Goal: Task Accomplishment & Management: Use online tool/utility

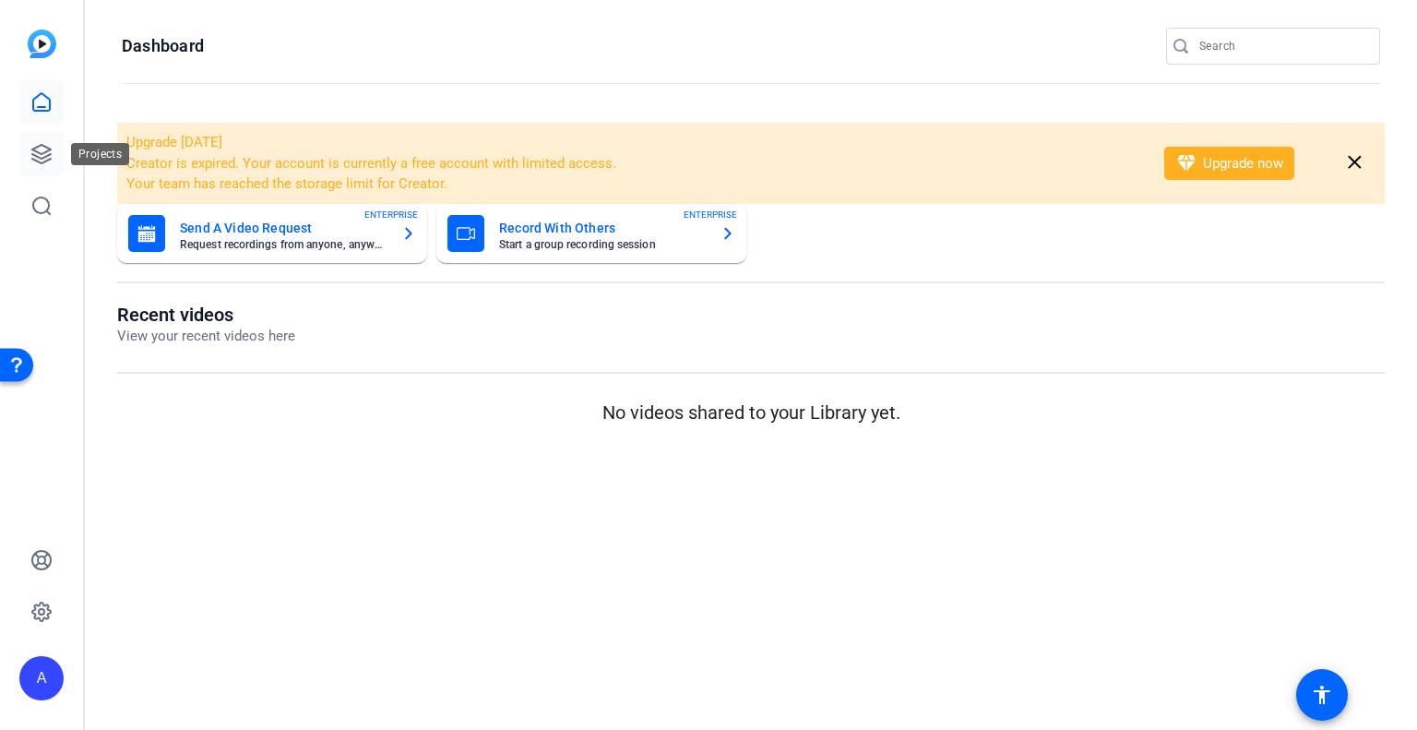
click at [42, 150] on icon at bounding box center [41, 154] width 22 height 22
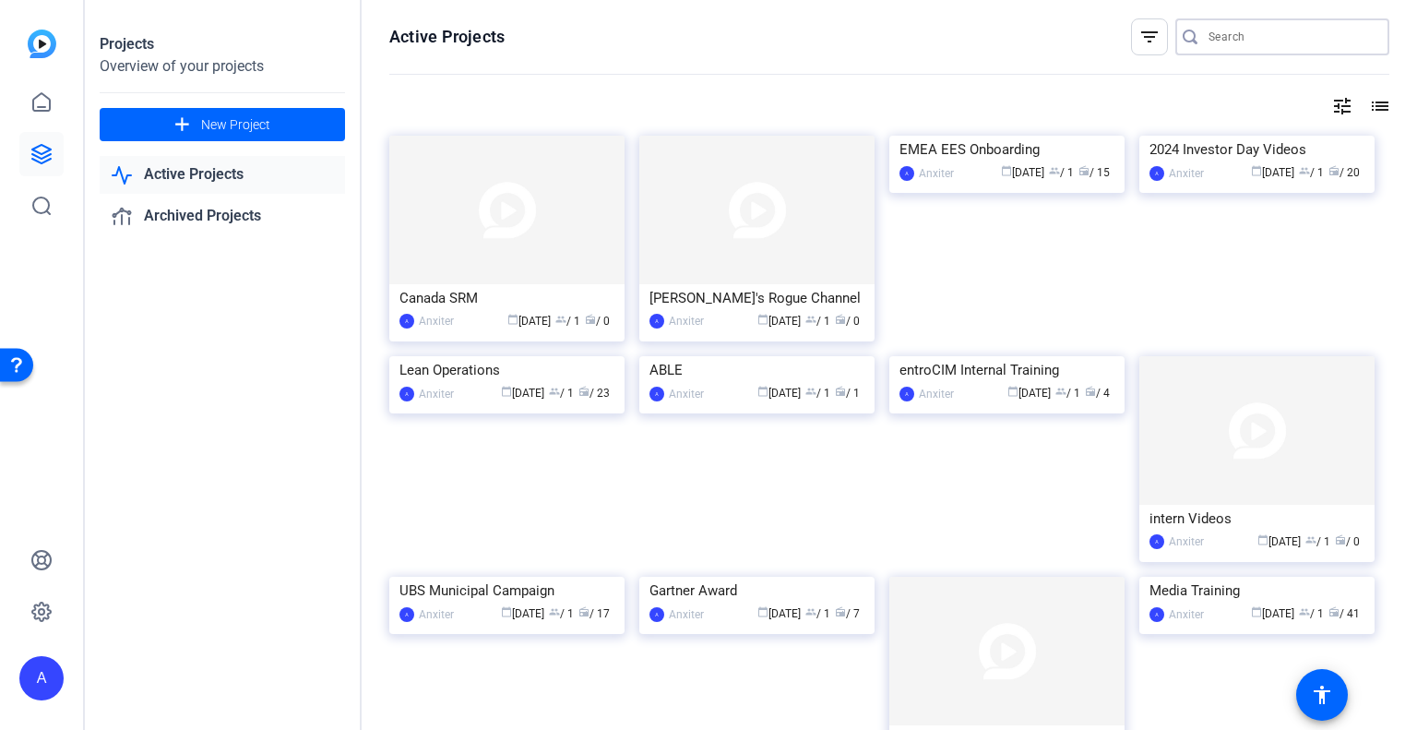
click at [1236, 41] on input "Search" at bounding box center [1291, 37] width 166 height 22
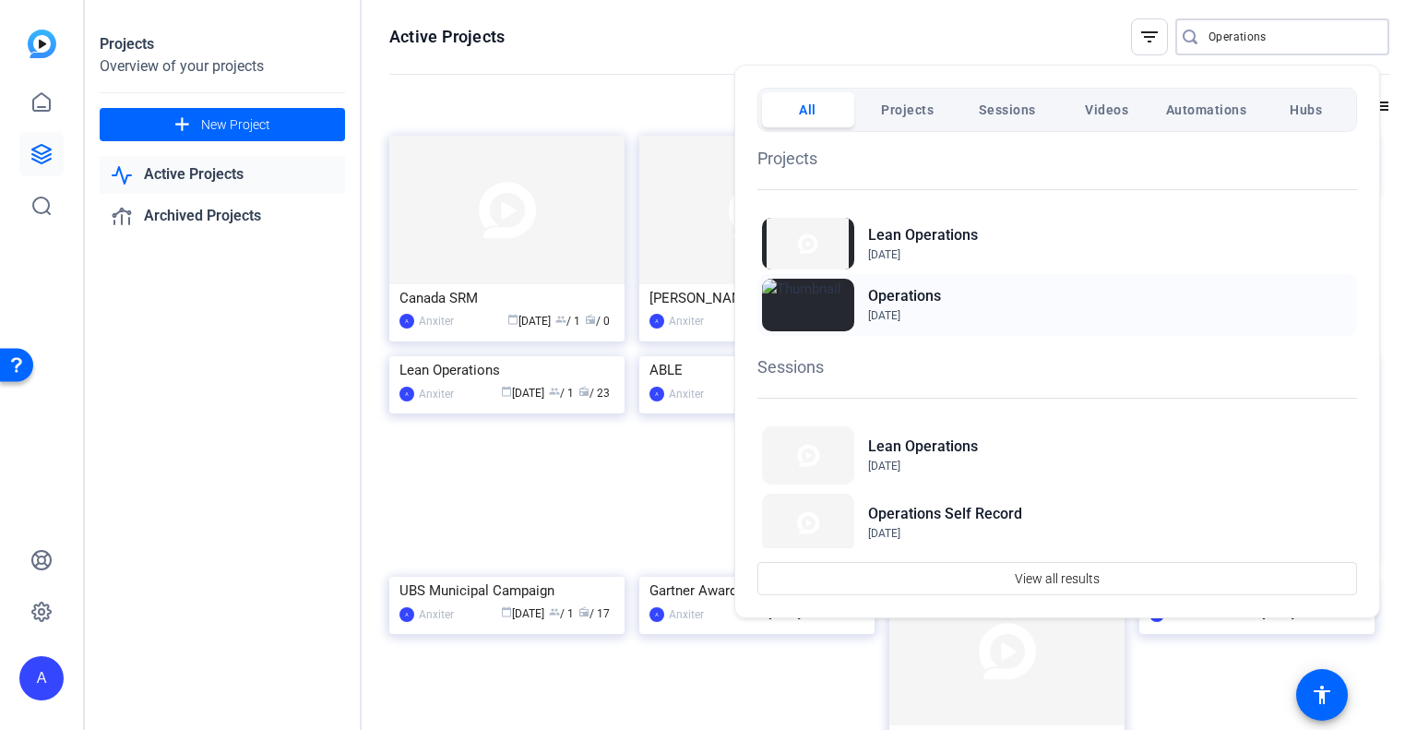
type input "Operations"
click at [919, 302] on h2 "Operations" at bounding box center [904, 296] width 73 height 22
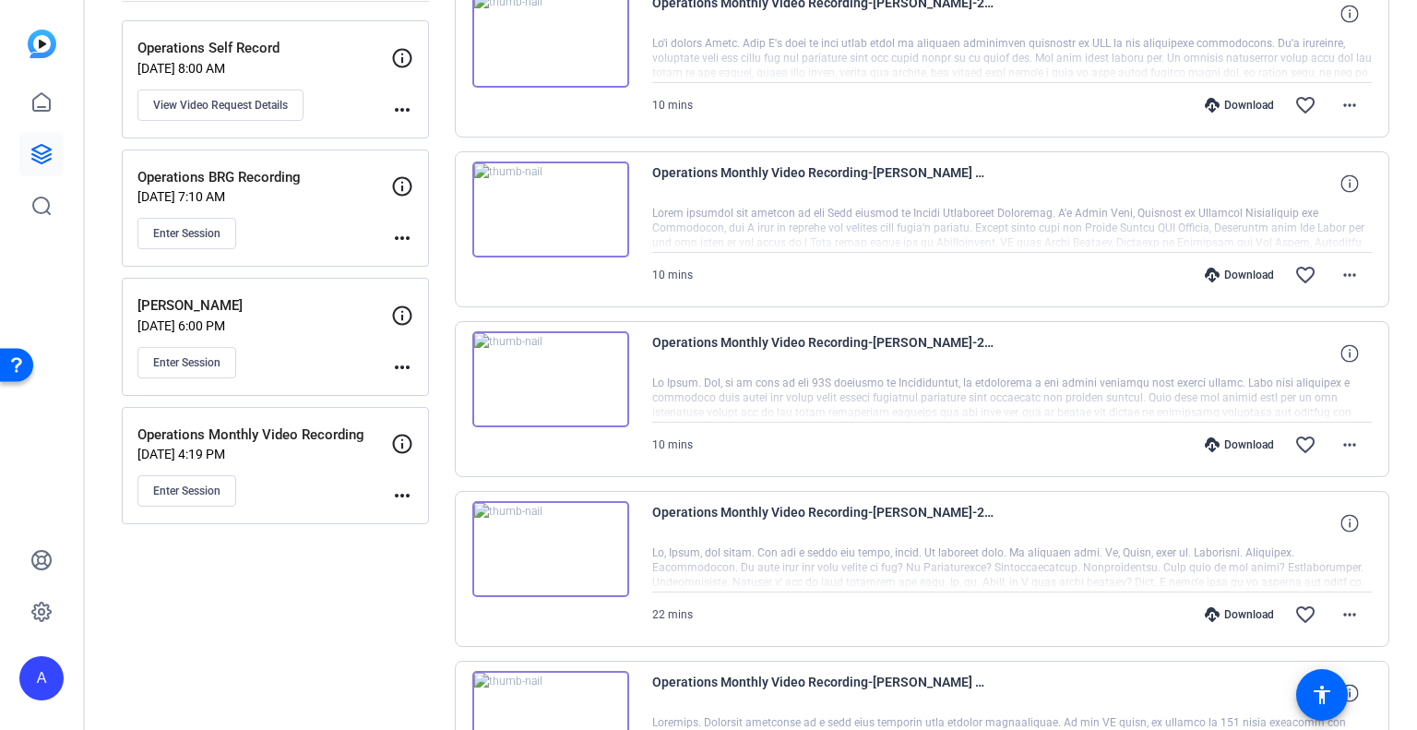
scroll to position [277, 0]
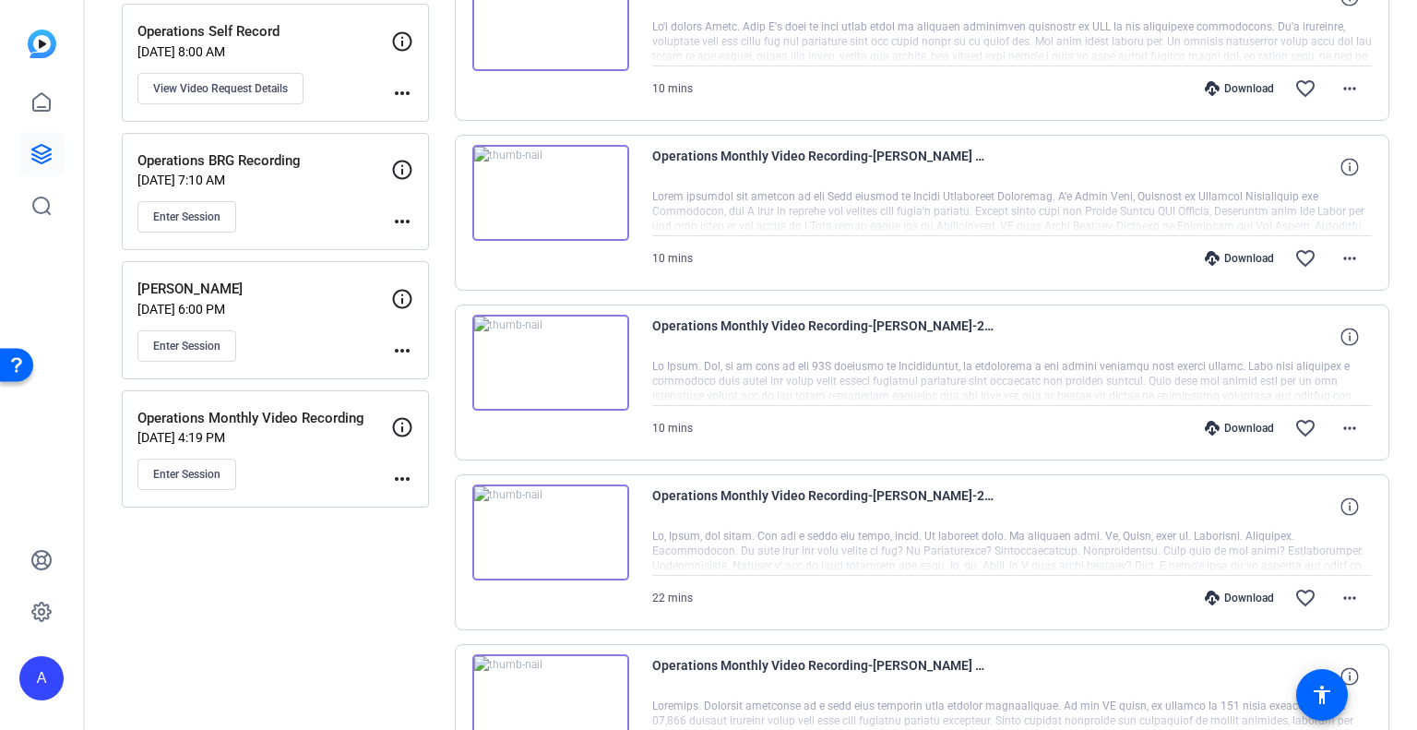
click at [158, 482] on button "Enter Session" at bounding box center [186, 473] width 99 height 31
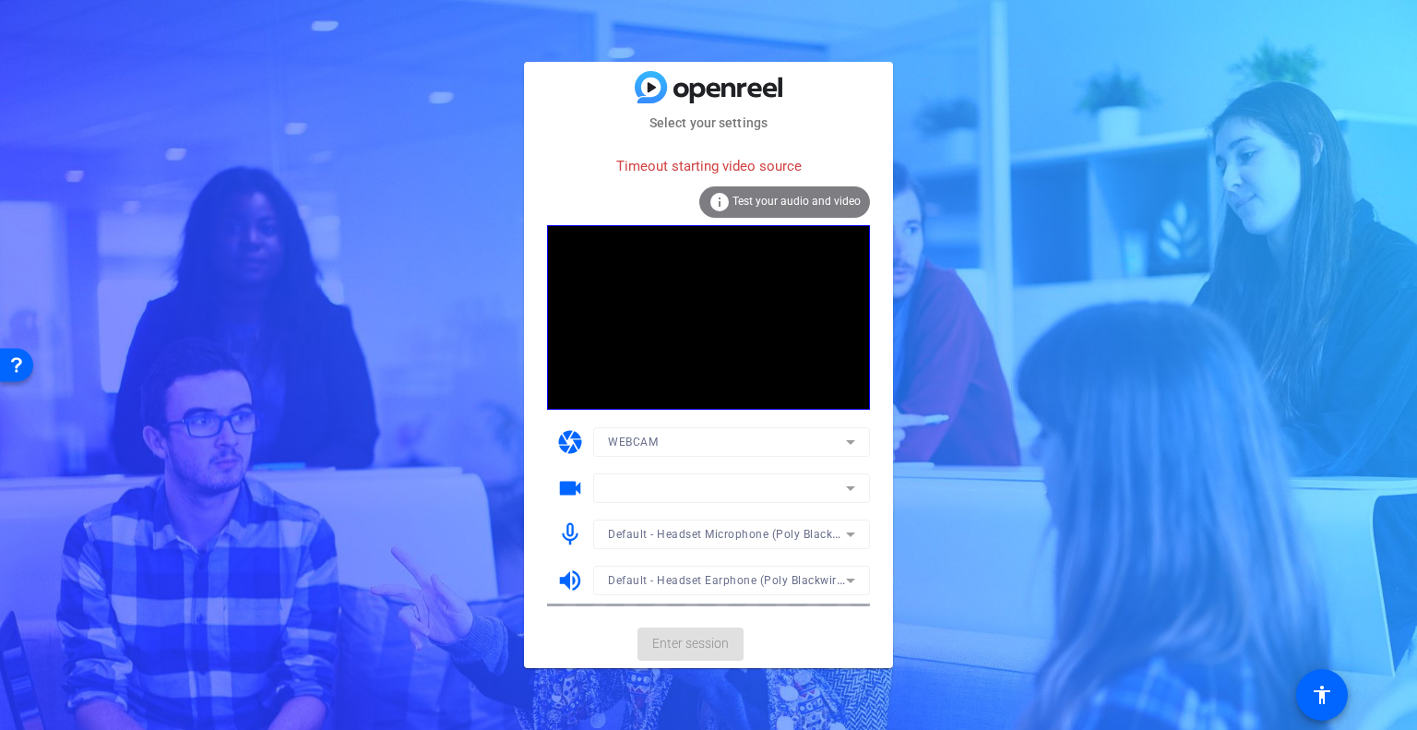
click at [846, 490] on mat-form-field at bounding box center [731, 488] width 277 height 30
click at [849, 489] on icon at bounding box center [850, 488] width 9 height 5
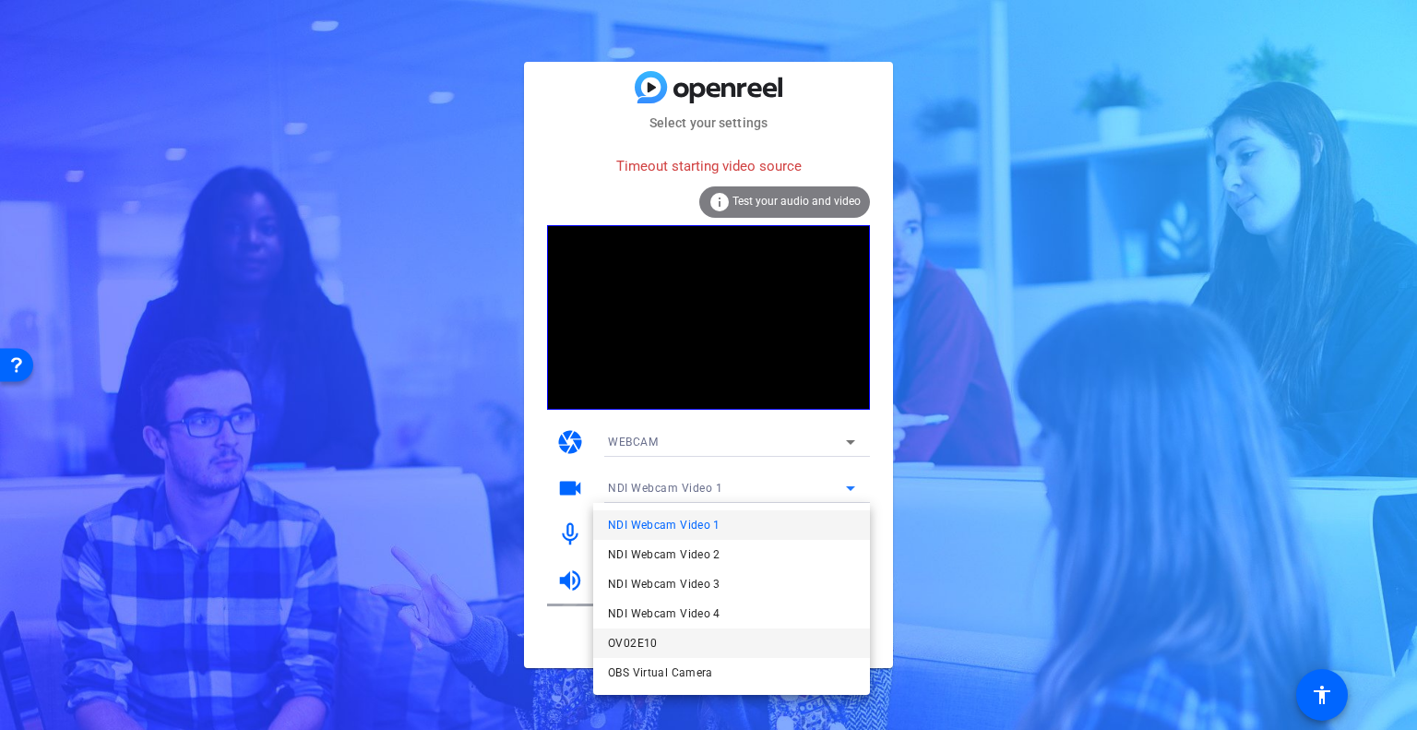
click at [680, 645] on mat-option "OV02E10" at bounding box center [731, 643] width 277 height 30
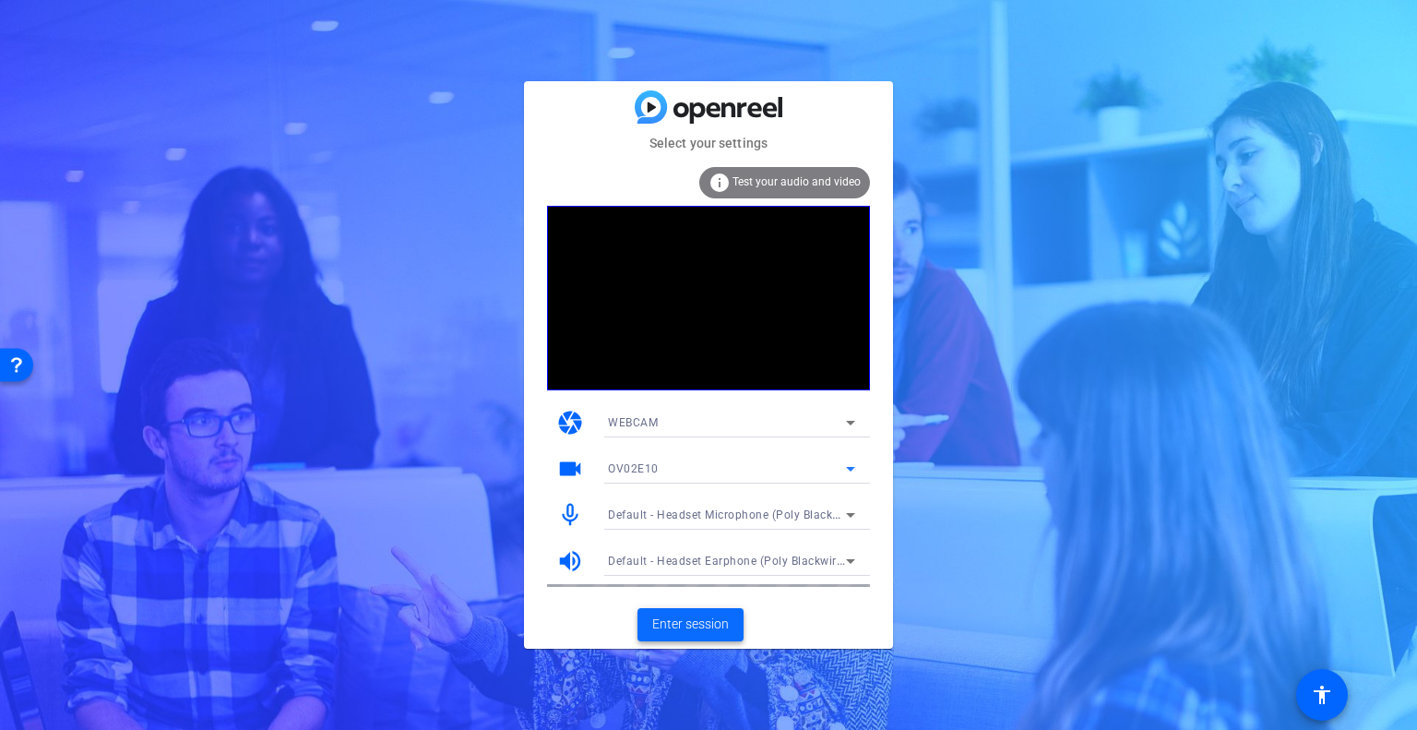
click at [672, 628] on span "Enter session" at bounding box center [690, 623] width 77 height 19
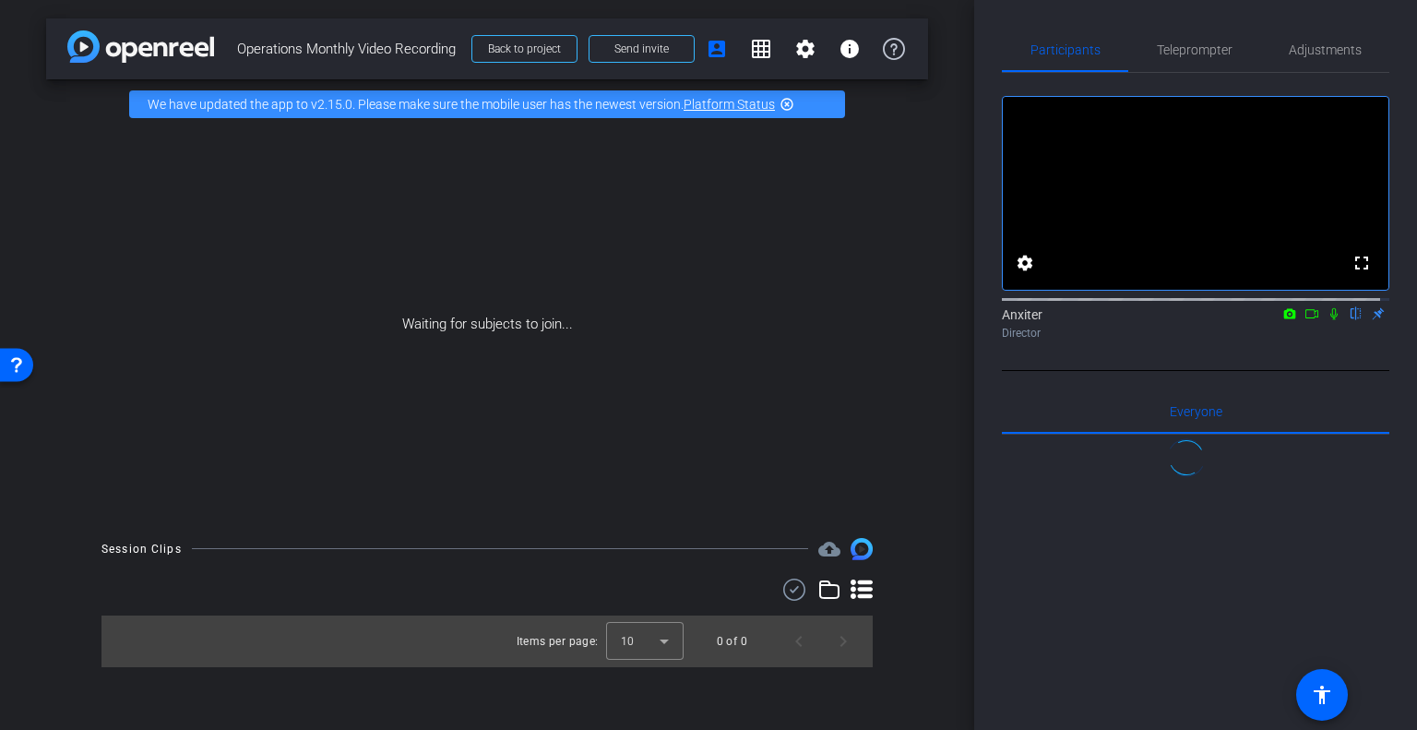
scroll to position [4, 0]
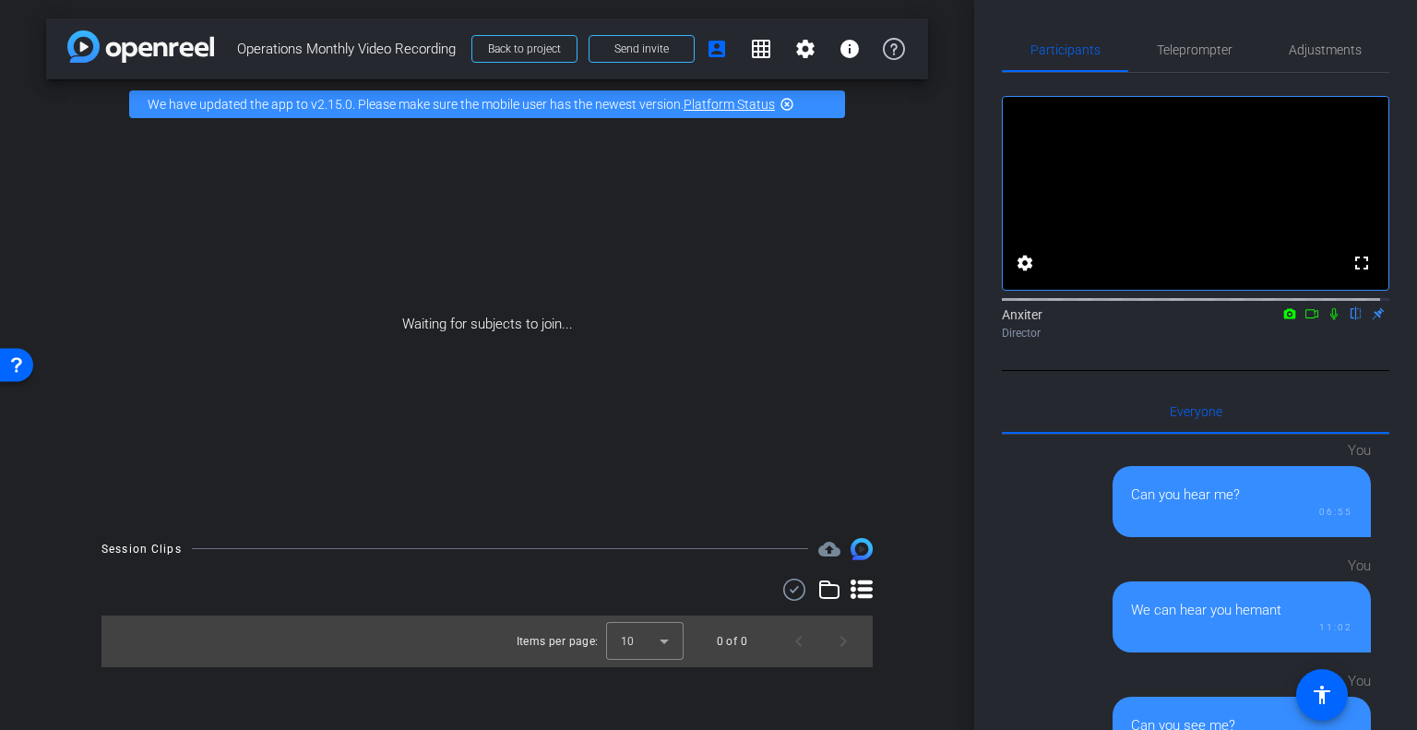
click at [1304, 320] on icon at bounding box center [1311, 313] width 15 height 13
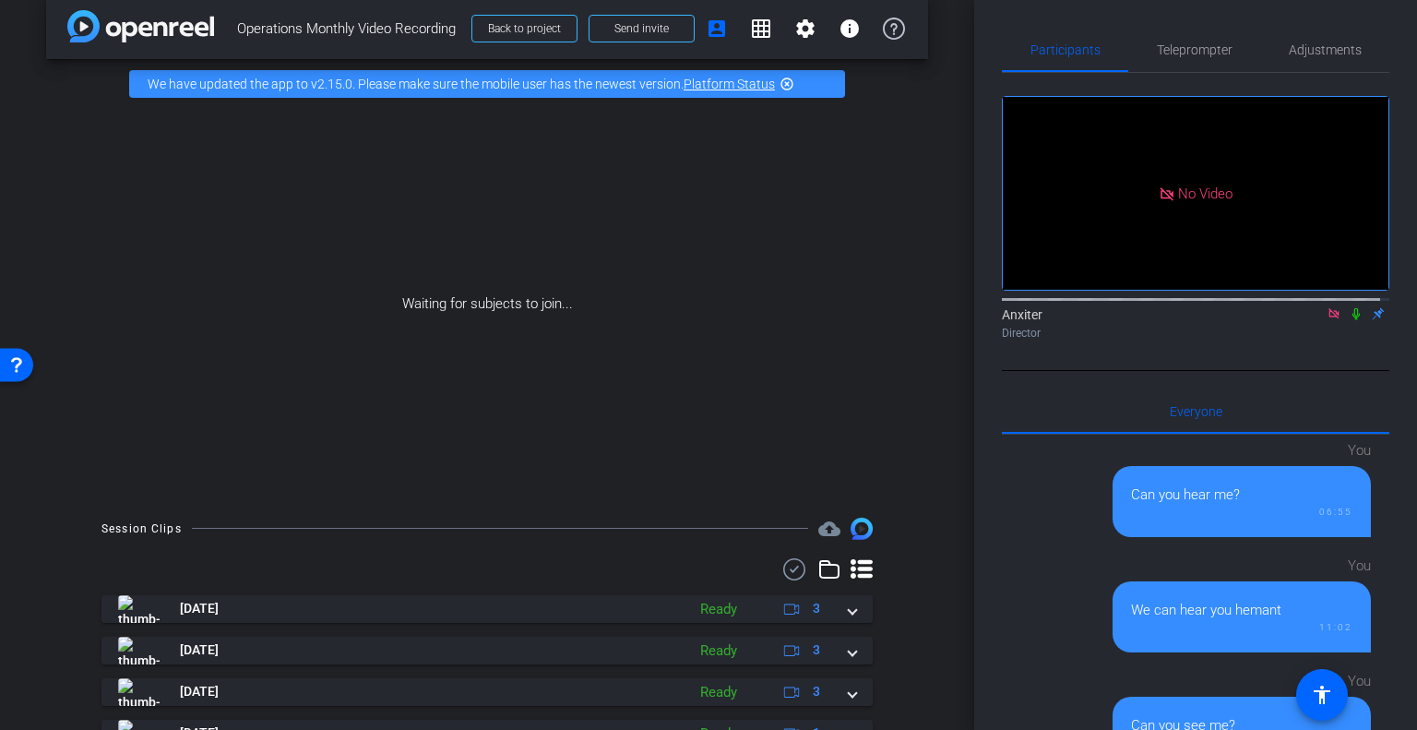
scroll to position [0, 0]
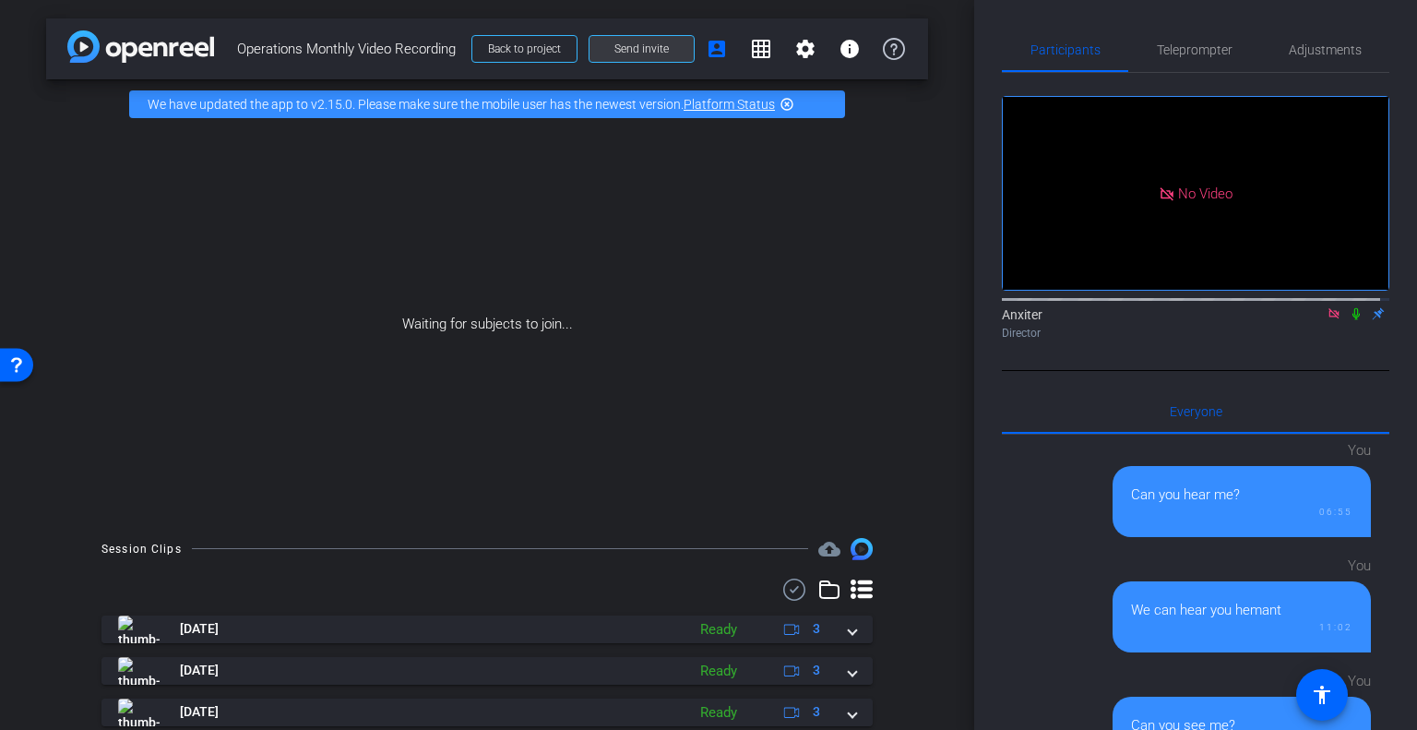
click at [653, 47] on span "Send invite" at bounding box center [641, 49] width 54 height 15
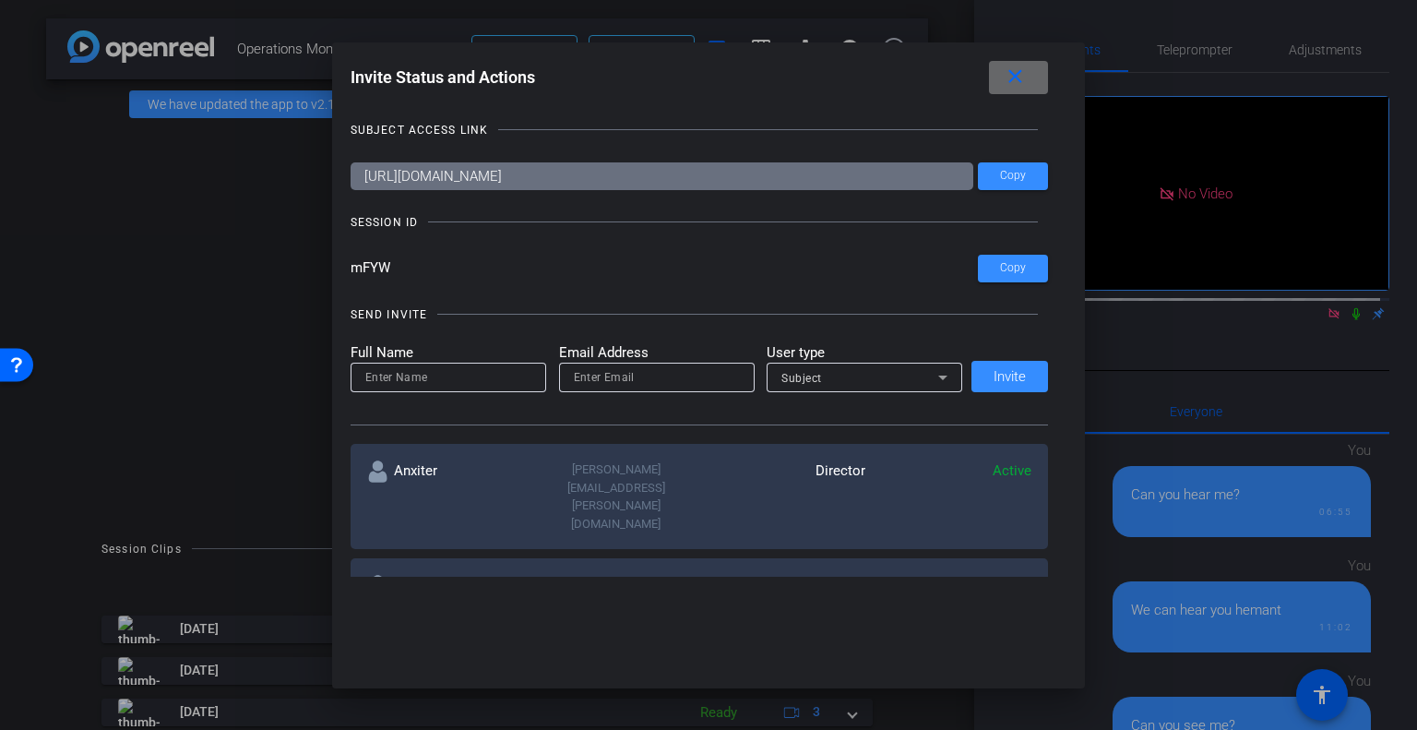
click at [1021, 73] on mat-icon "close" at bounding box center [1015, 76] width 23 height 23
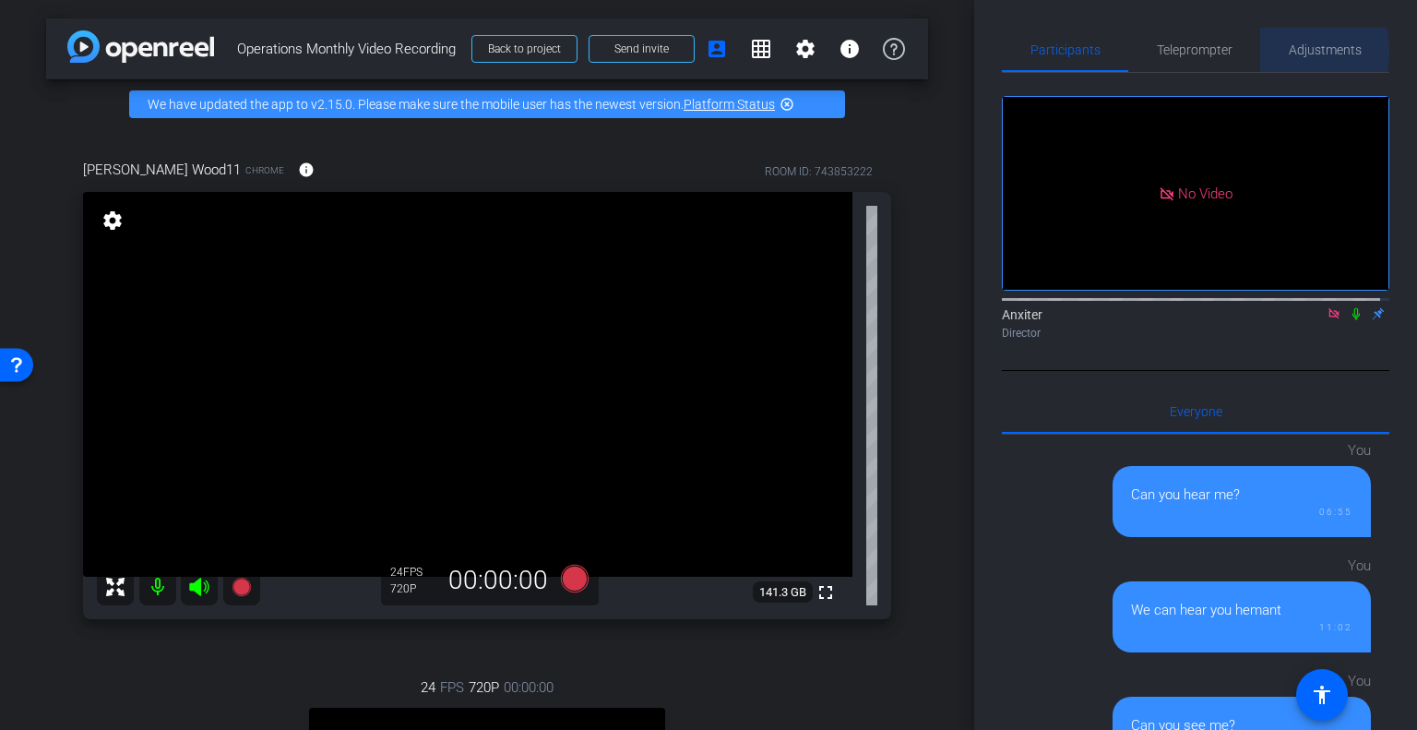
click at [1296, 51] on span "Adjustments" at bounding box center [1325, 49] width 73 height 13
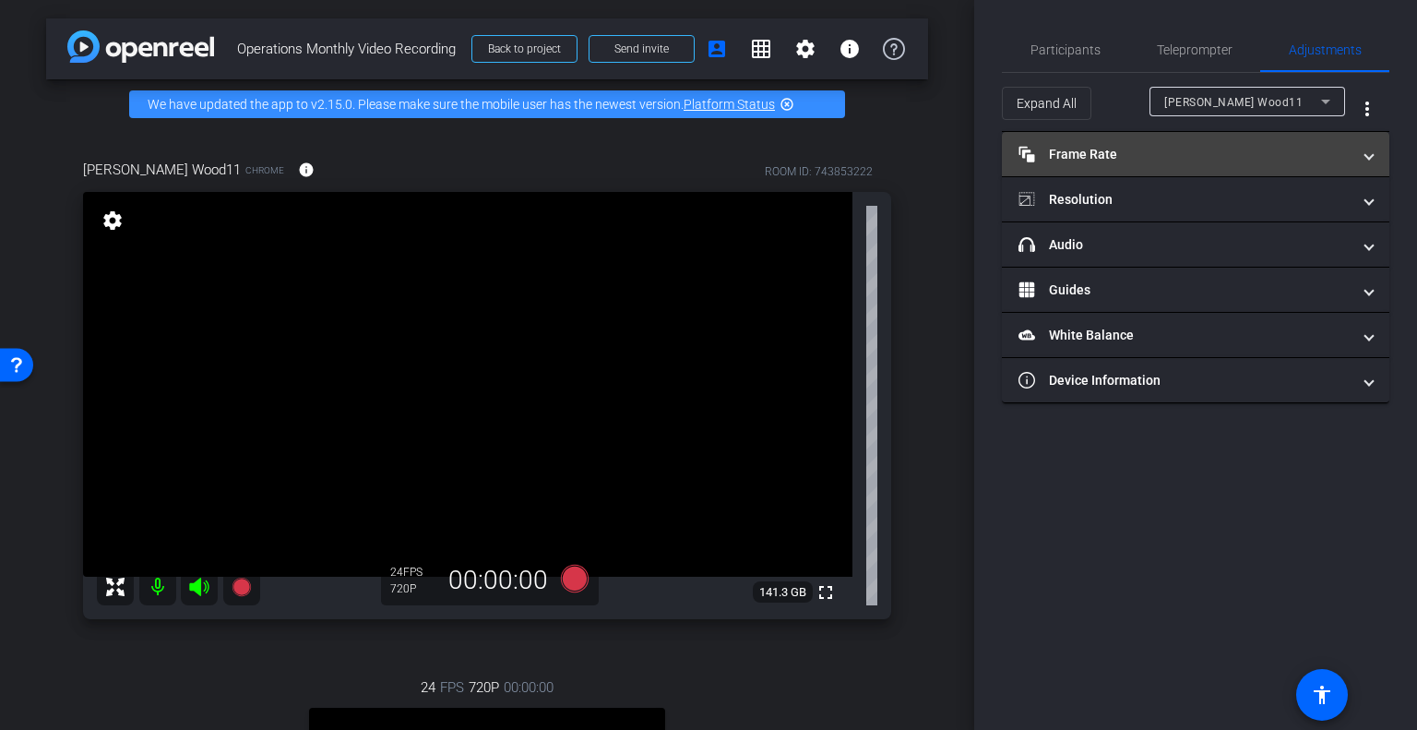
click at [1238, 153] on mat-panel-title "Frame Rate Frame Rate" at bounding box center [1184, 154] width 332 height 19
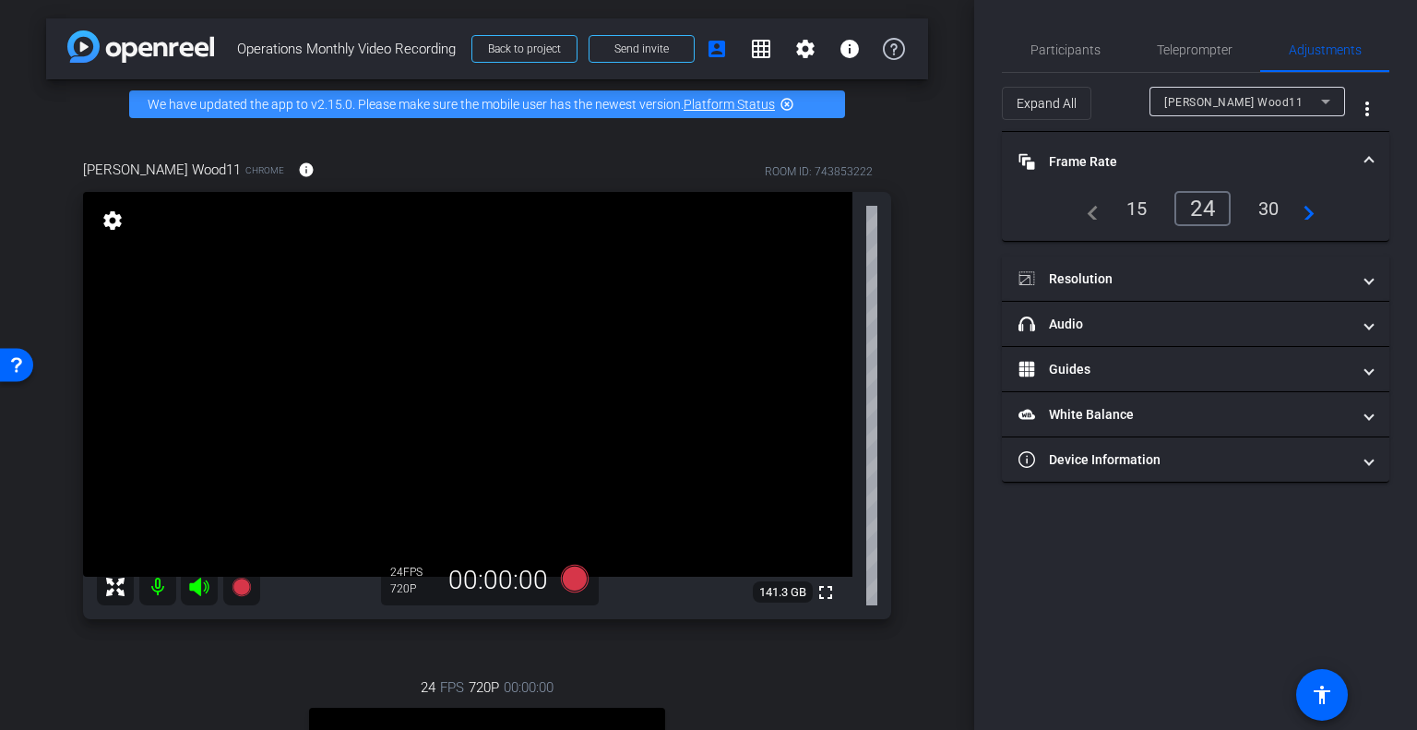
click at [1269, 199] on div "30" at bounding box center [1268, 208] width 49 height 31
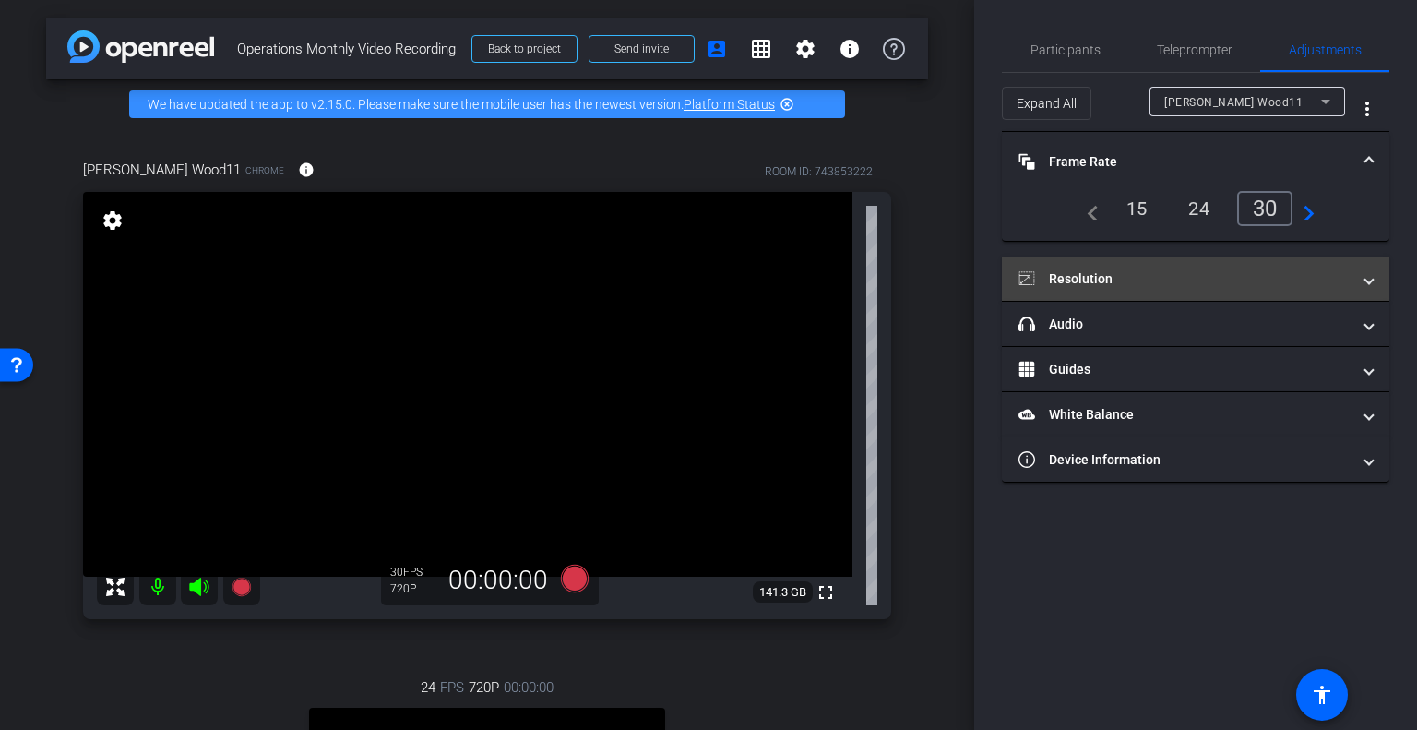
click at [1373, 283] on mat-expansion-panel-header "Resolution" at bounding box center [1195, 278] width 387 height 44
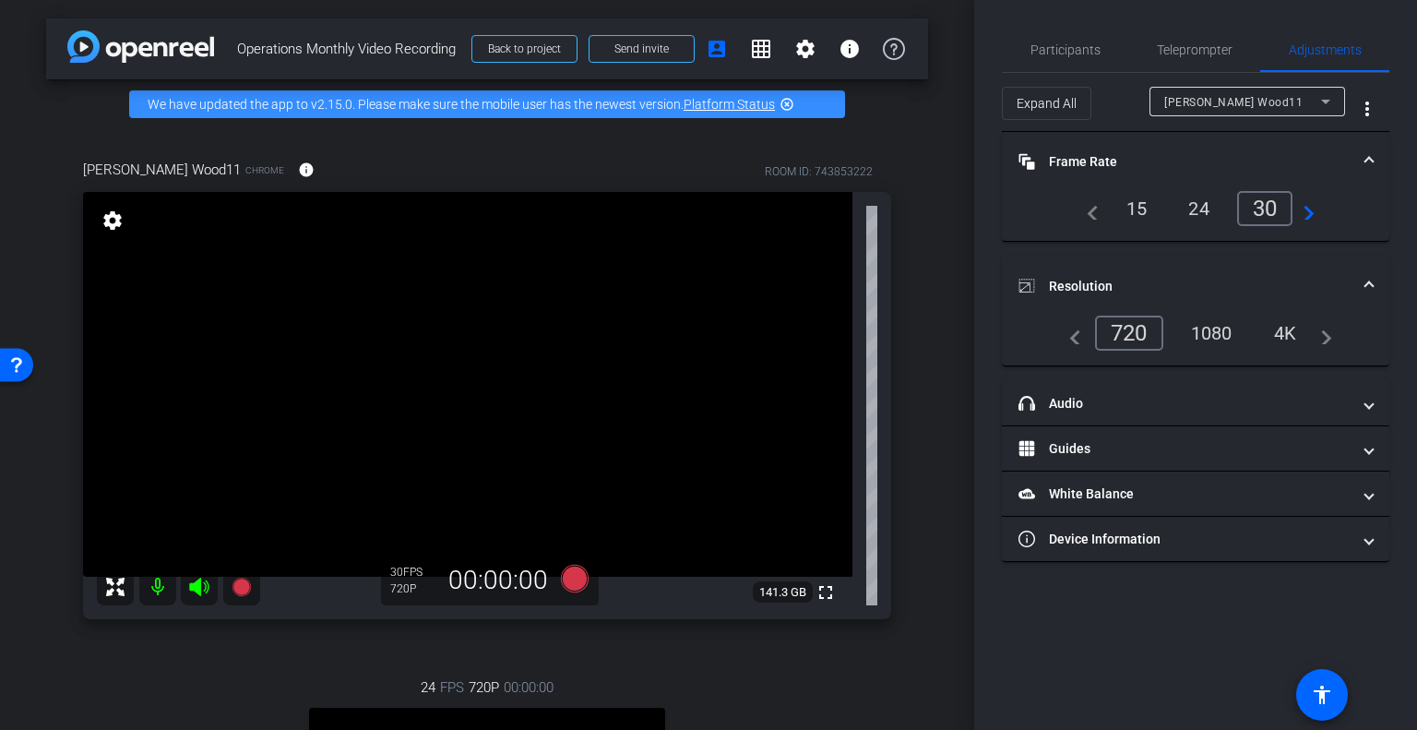
click at [1221, 331] on div "1080" at bounding box center [1211, 332] width 69 height 31
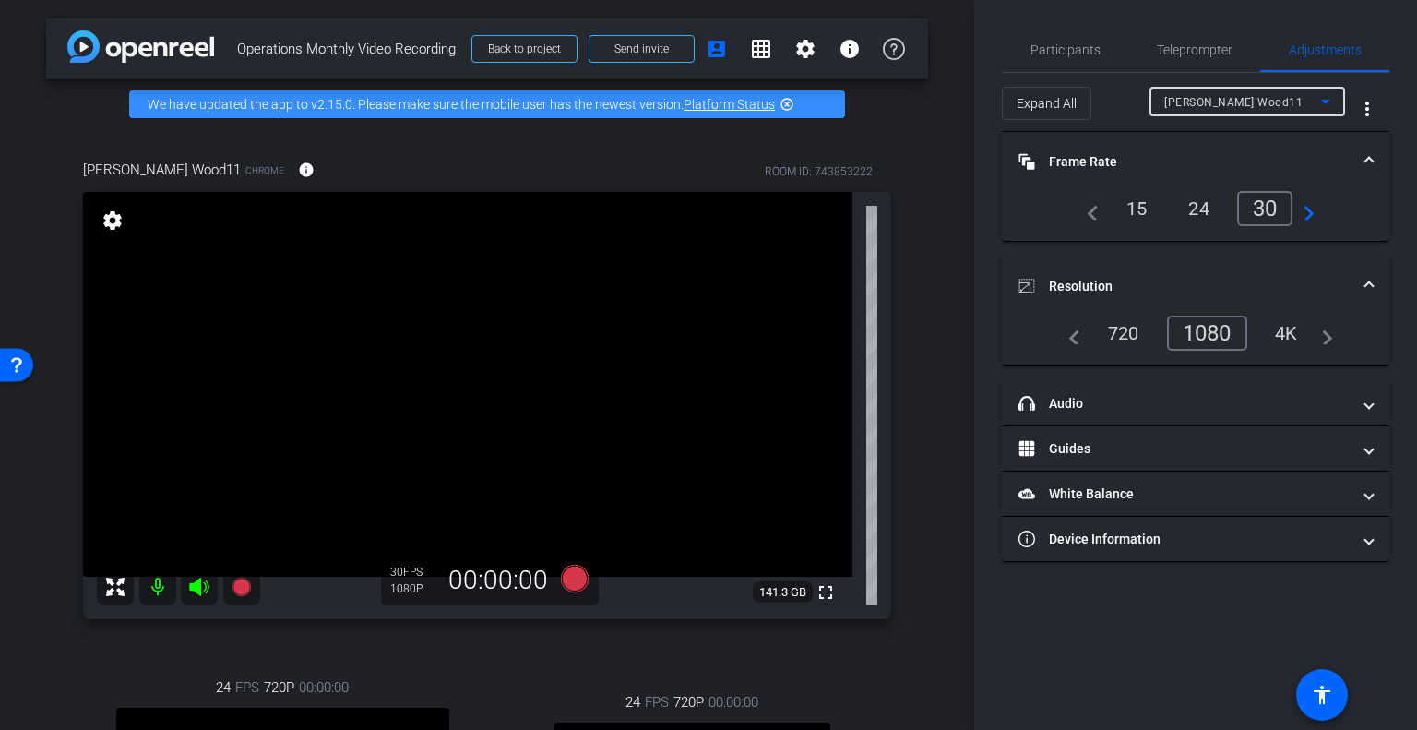
click at [1320, 101] on icon at bounding box center [1325, 101] width 22 height 22
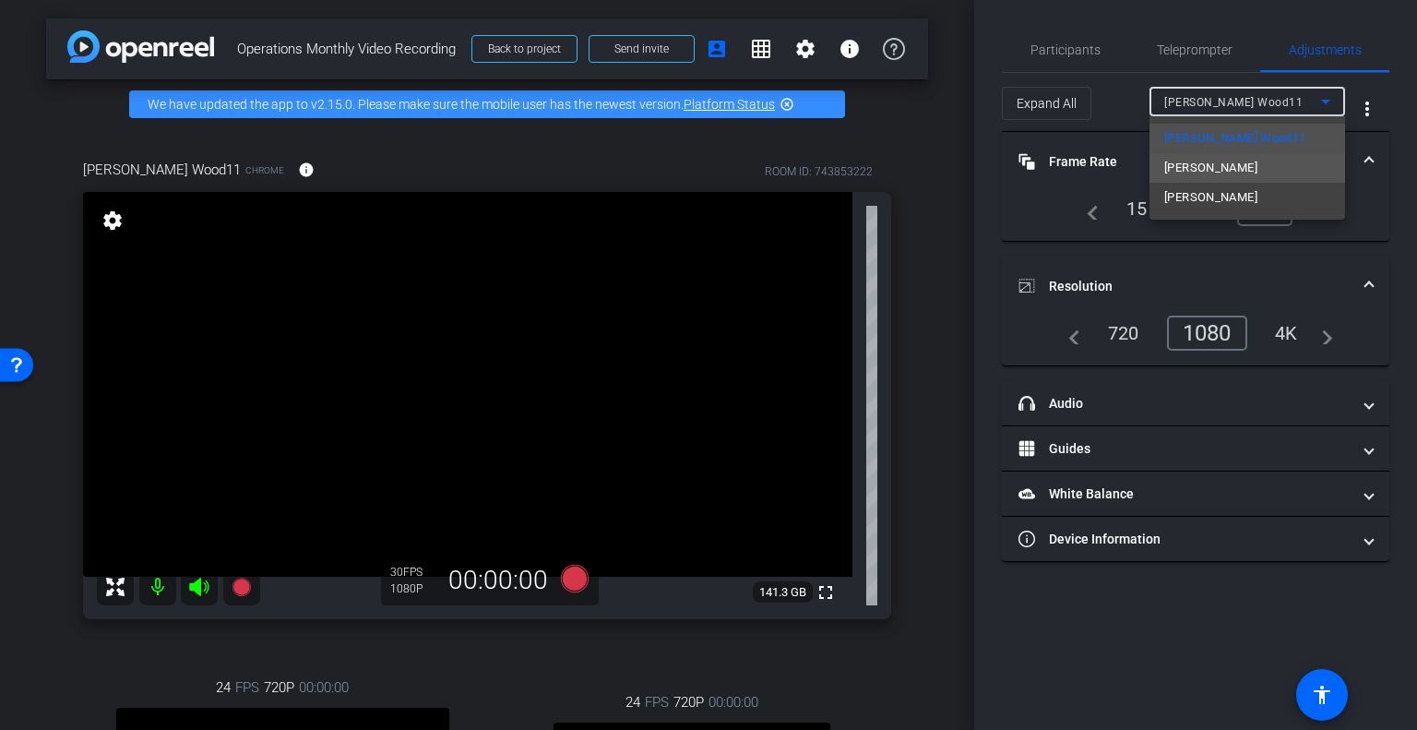
click at [1251, 165] on mat-option "Andrew Krozier" at bounding box center [1247, 168] width 196 height 30
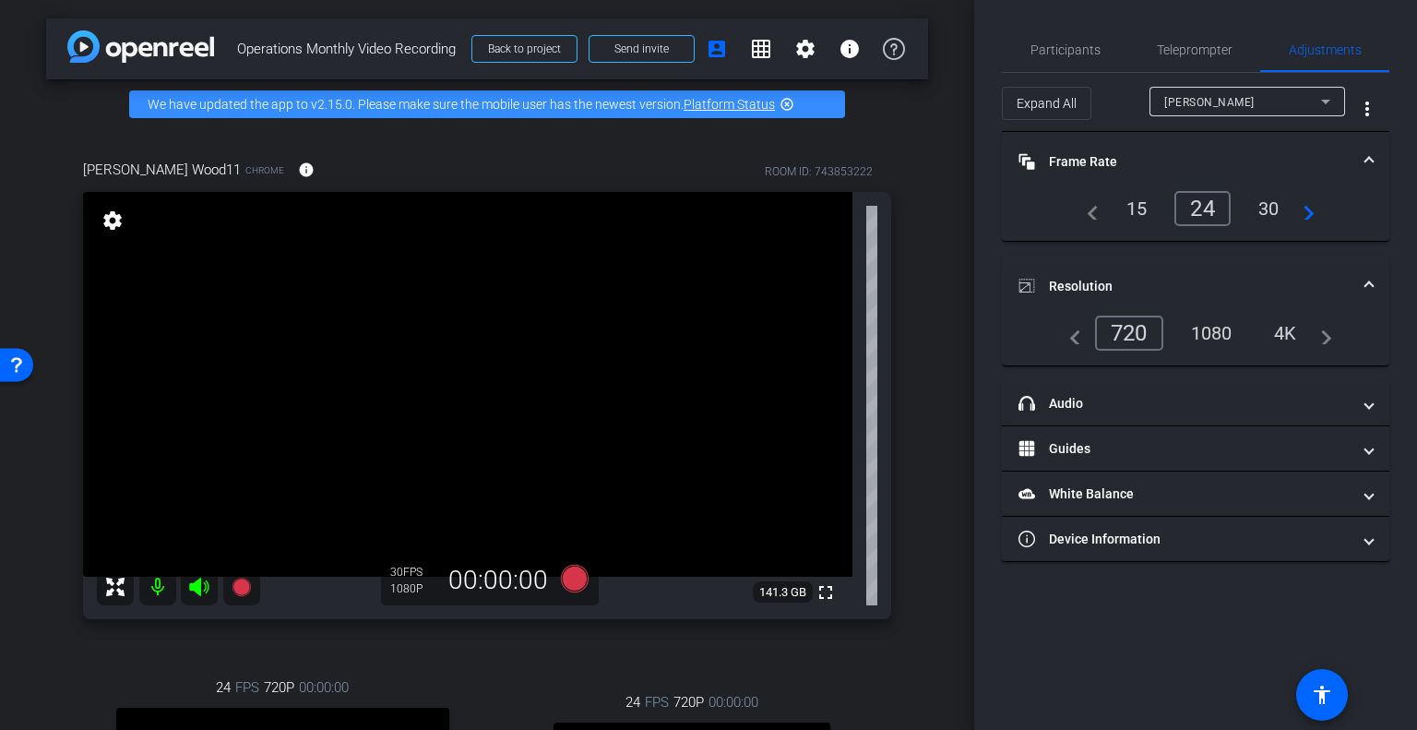
click at [1265, 206] on div "30" at bounding box center [1268, 208] width 49 height 31
click at [1233, 335] on div "1080" at bounding box center [1211, 332] width 69 height 31
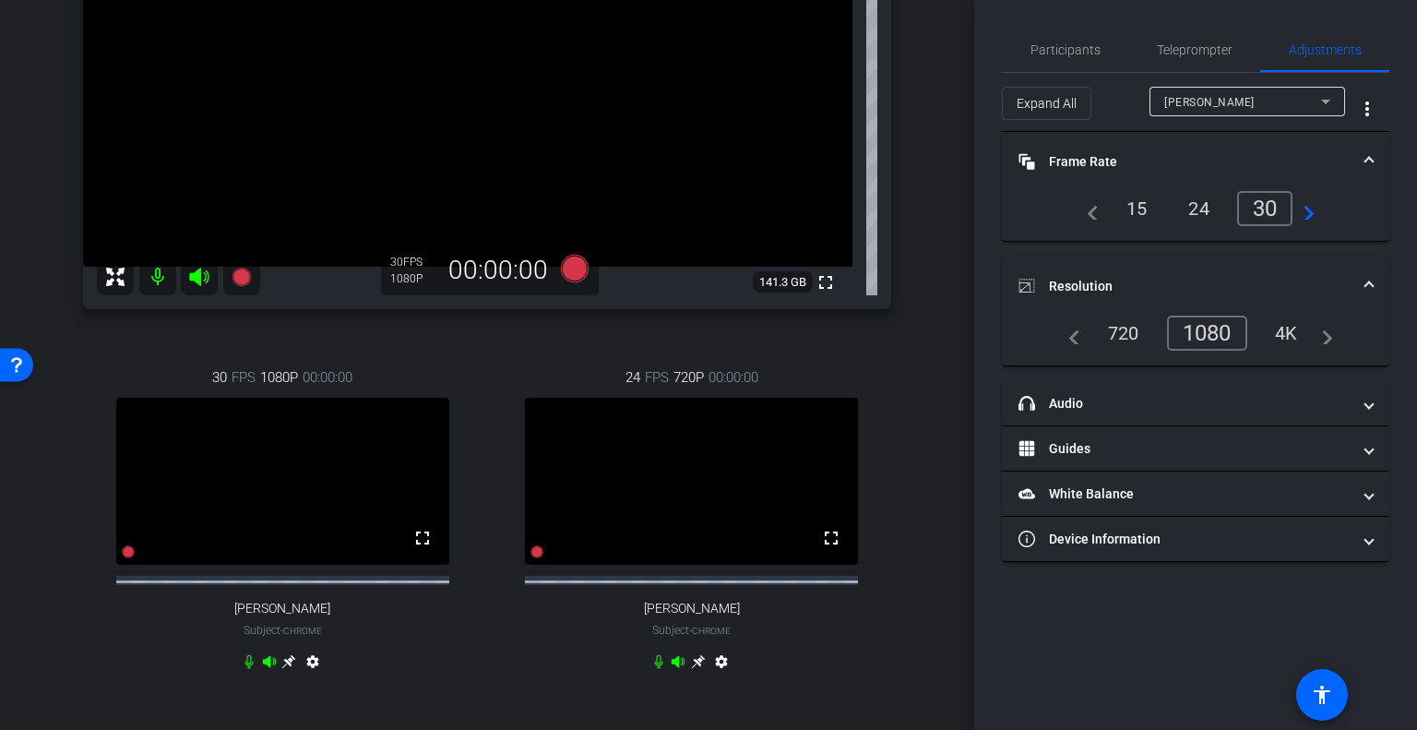
scroll to position [324, 0]
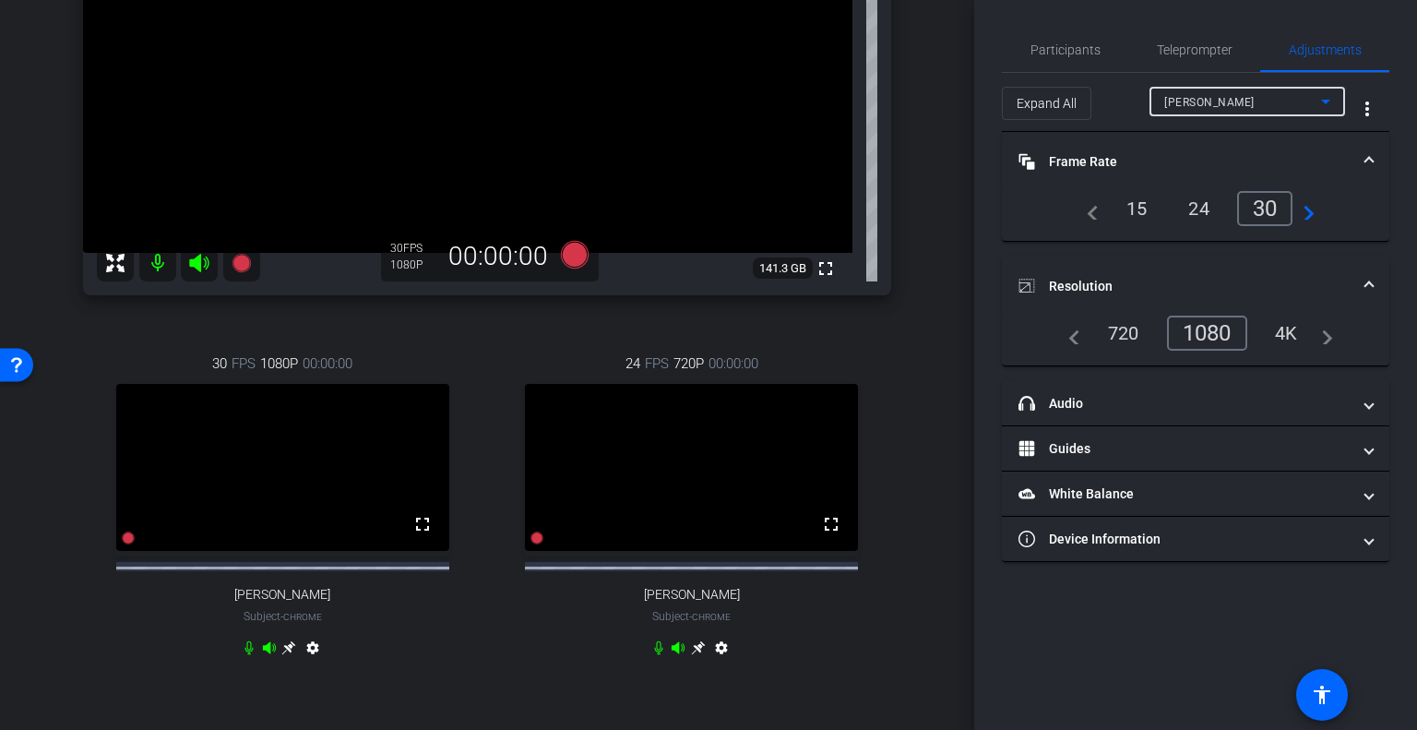
click at [1294, 99] on div "Andrew Krozier" at bounding box center [1242, 101] width 157 height 23
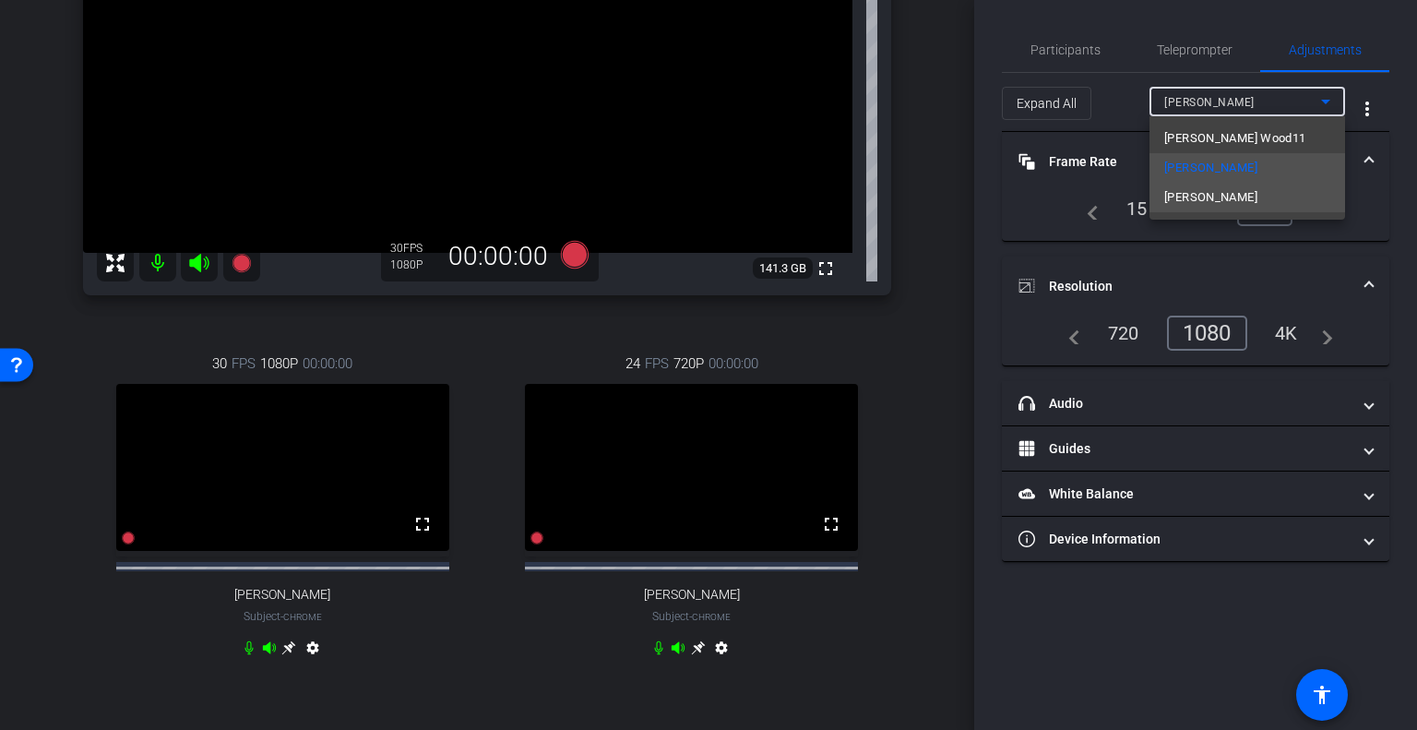
click at [1230, 195] on span "Laura Fiffick" at bounding box center [1210, 197] width 93 height 22
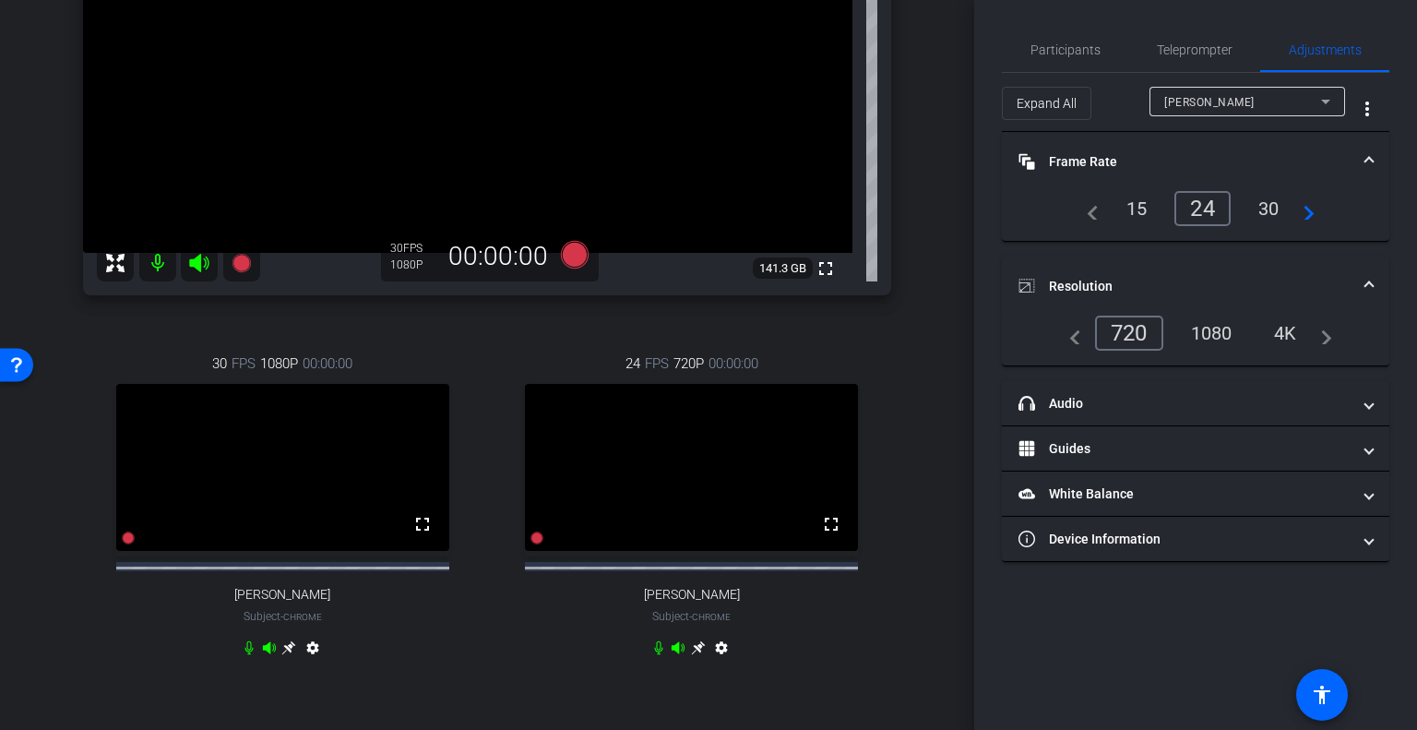
click at [1264, 217] on div "30" at bounding box center [1268, 208] width 49 height 31
click at [1216, 334] on div "1080" at bounding box center [1211, 332] width 69 height 31
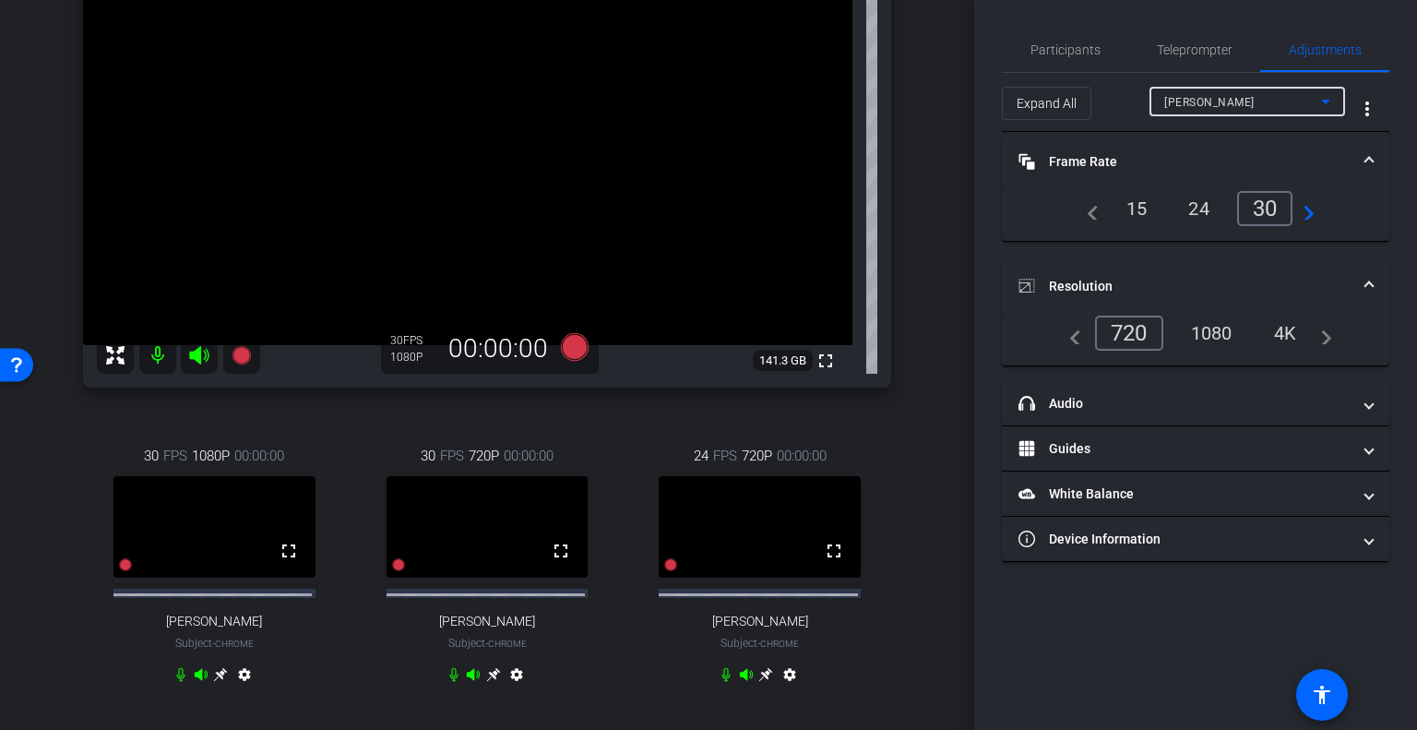
click at [1328, 102] on icon at bounding box center [1325, 101] width 22 height 22
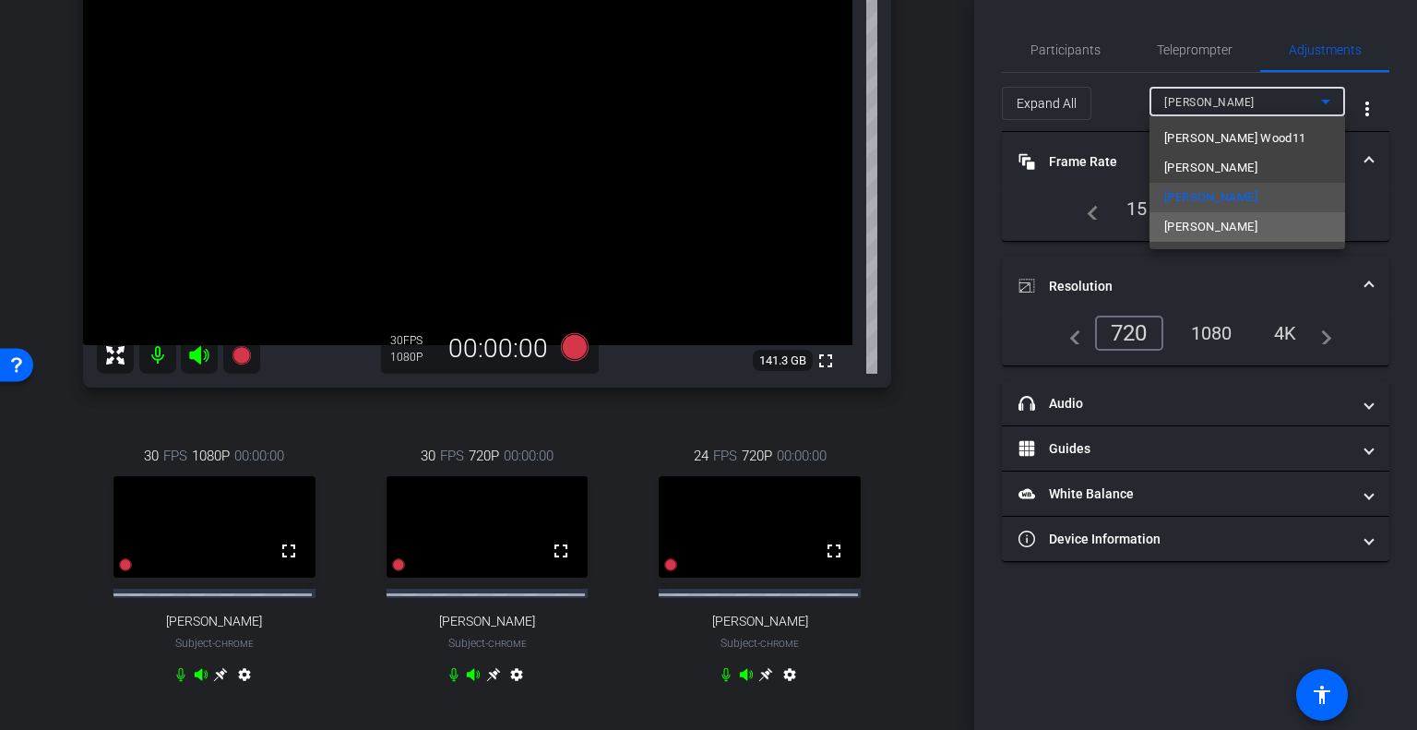
click at [1271, 240] on mat-option "Manny Tracey" at bounding box center [1247, 227] width 196 height 30
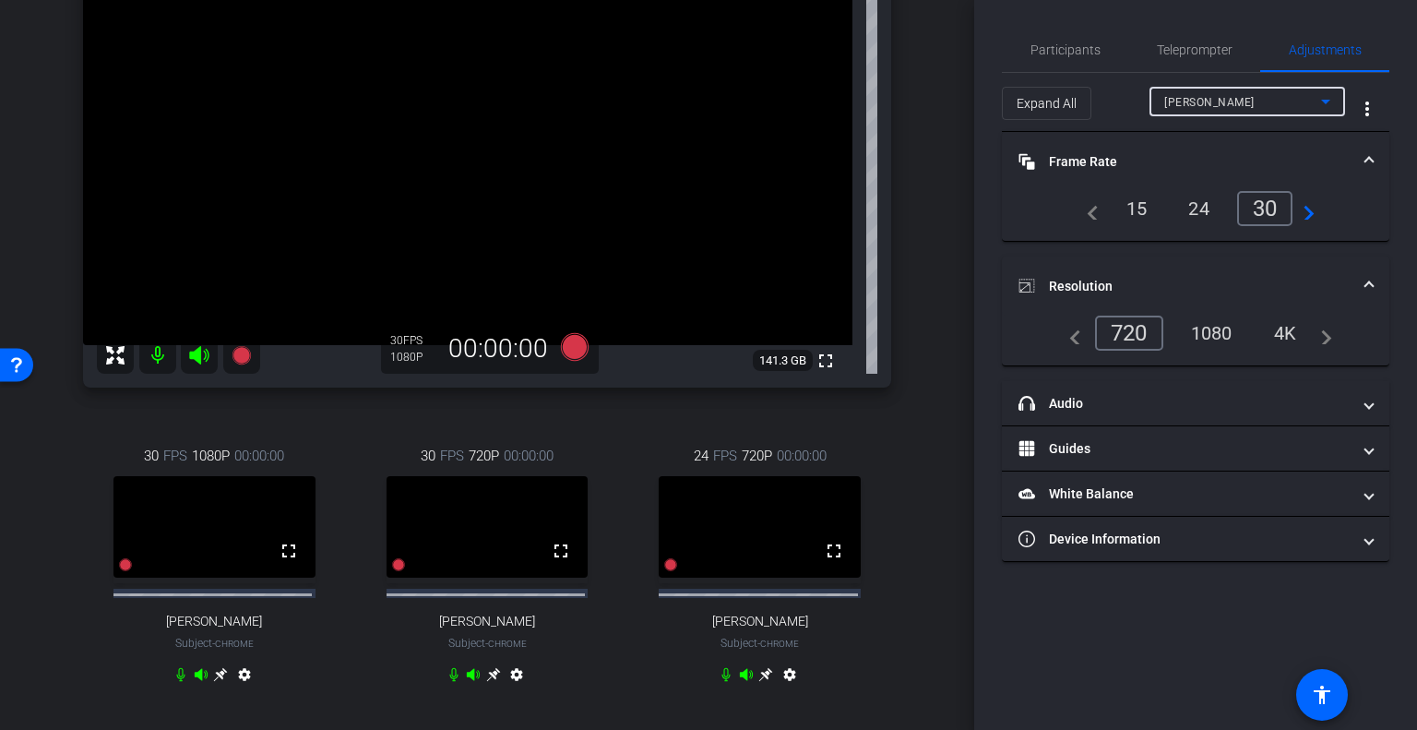
type input "11000"
click at [1265, 201] on div "30" at bounding box center [1268, 208] width 49 height 31
click at [1225, 335] on div "1080" at bounding box center [1211, 332] width 69 height 31
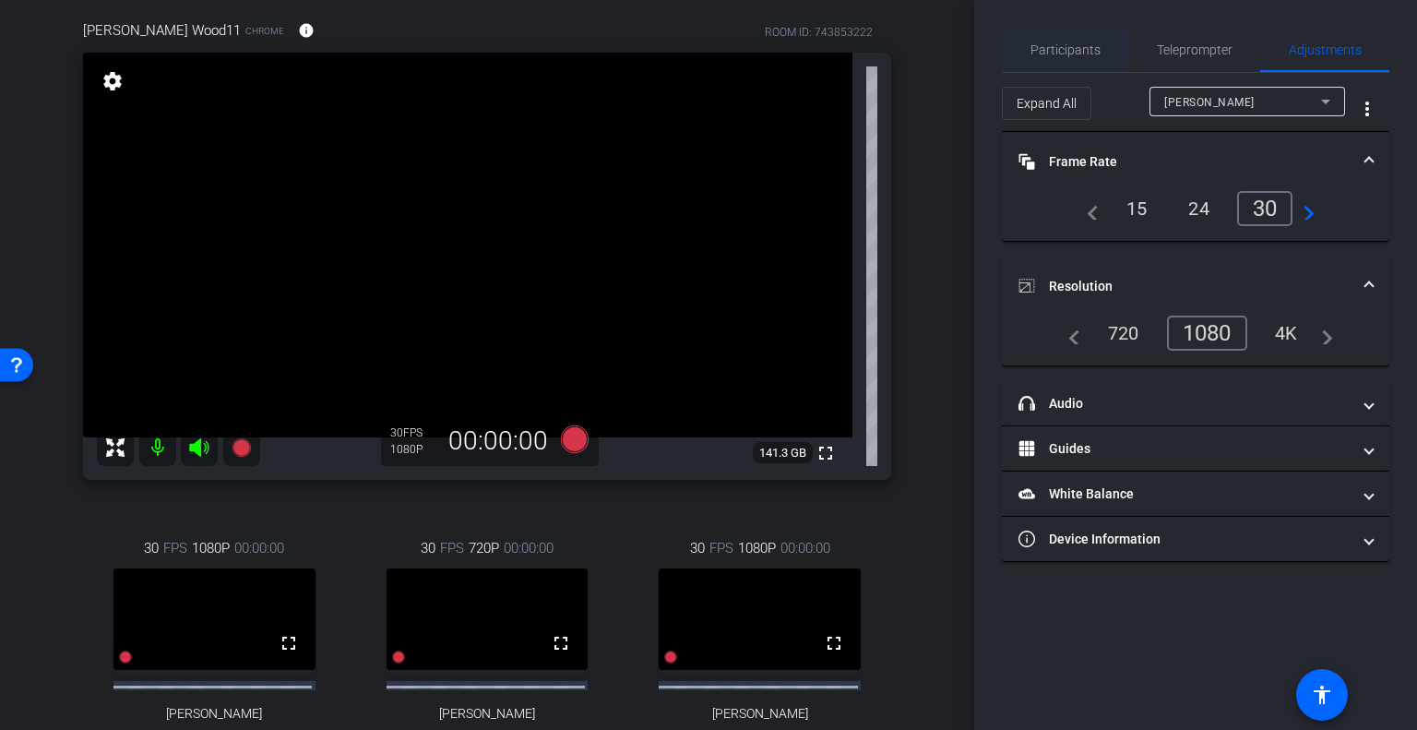
click at [1088, 44] on span "Participants" at bounding box center [1065, 49] width 70 height 13
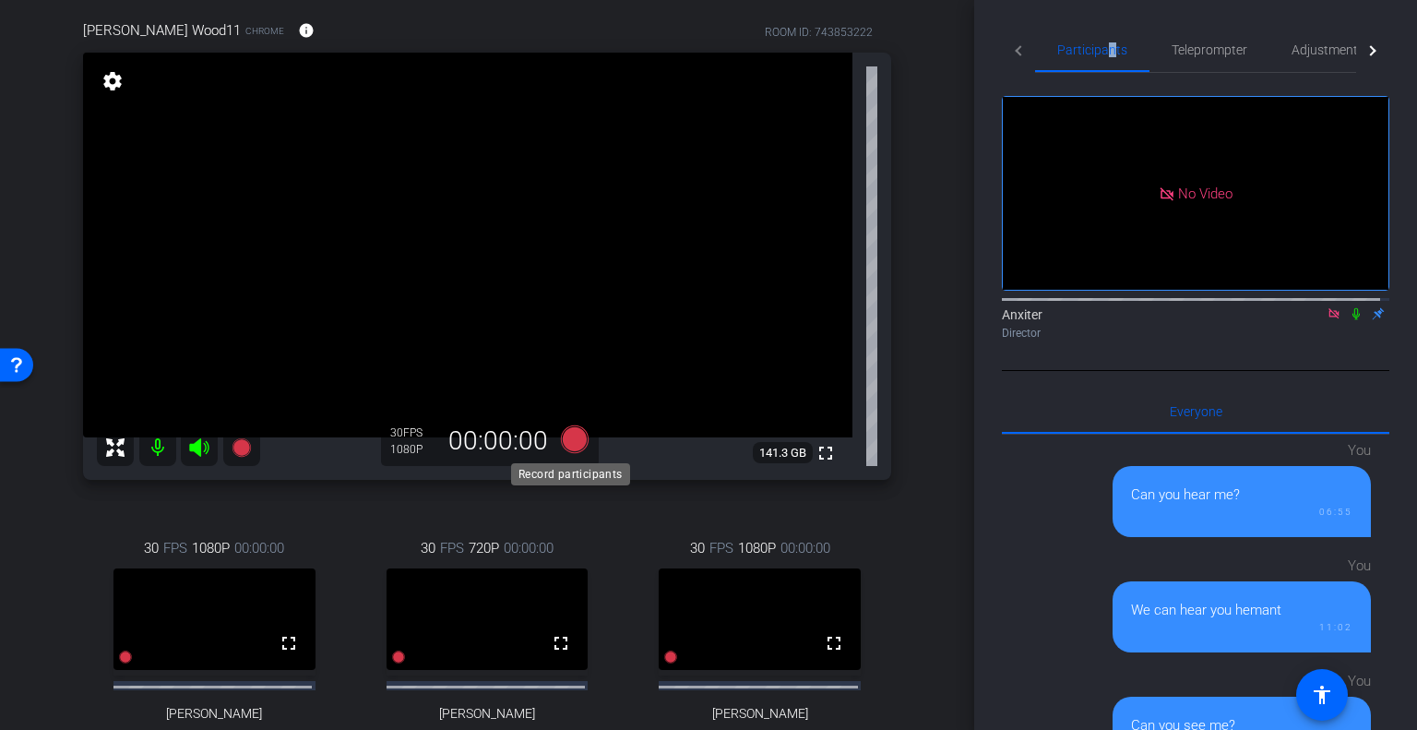
click at [573, 438] on icon at bounding box center [575, 439] width 28 height 28
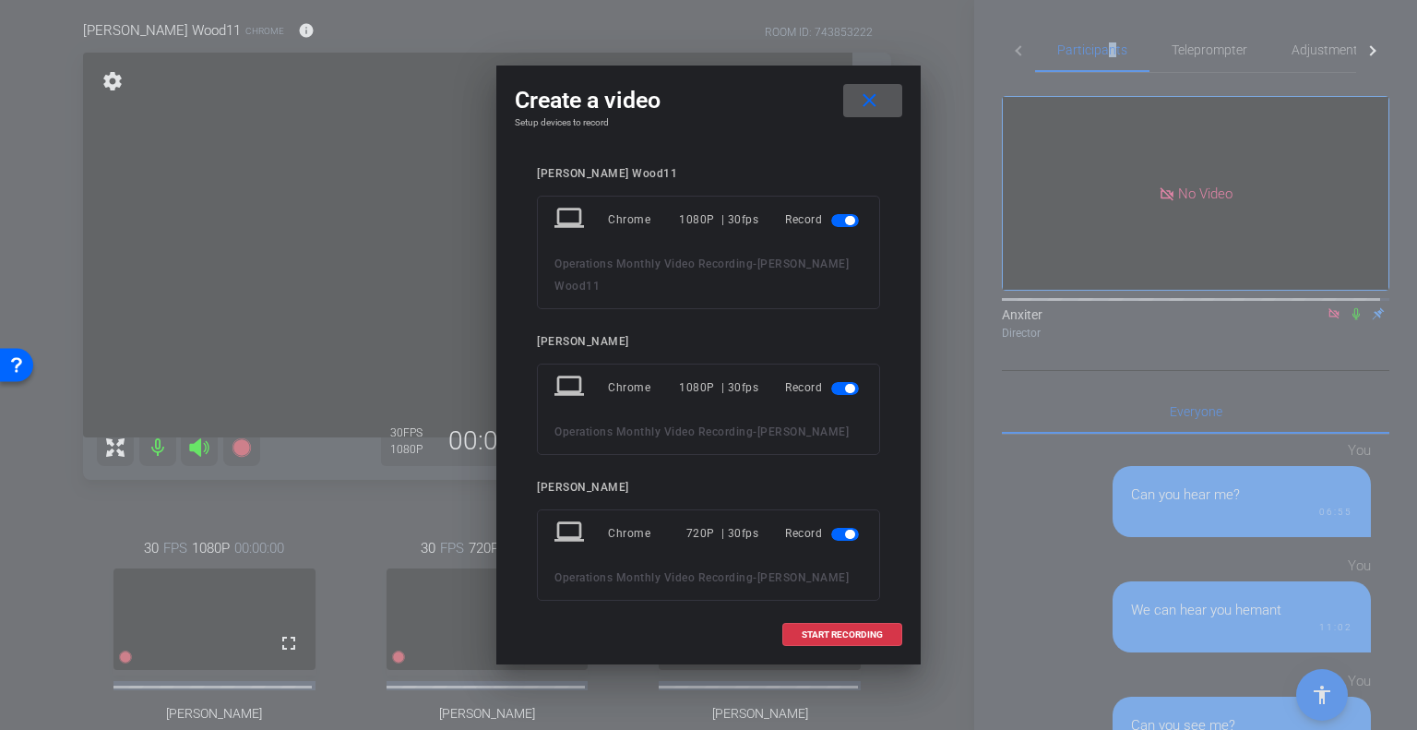
click at [845, 529] on span "button" at bounding box center [849, 533] width 9 height 9
click at [838, 528] on span "button" at bounding box center [845, 534] width 28 height 13
drag, startPoint x: 823, startPoint y: 635, endPoint x: 834, endPoint y: 634, distance: 11.1
click at [834, 634] on span "START RECORDING" at bounding box center [842, 634] width 81 height 9
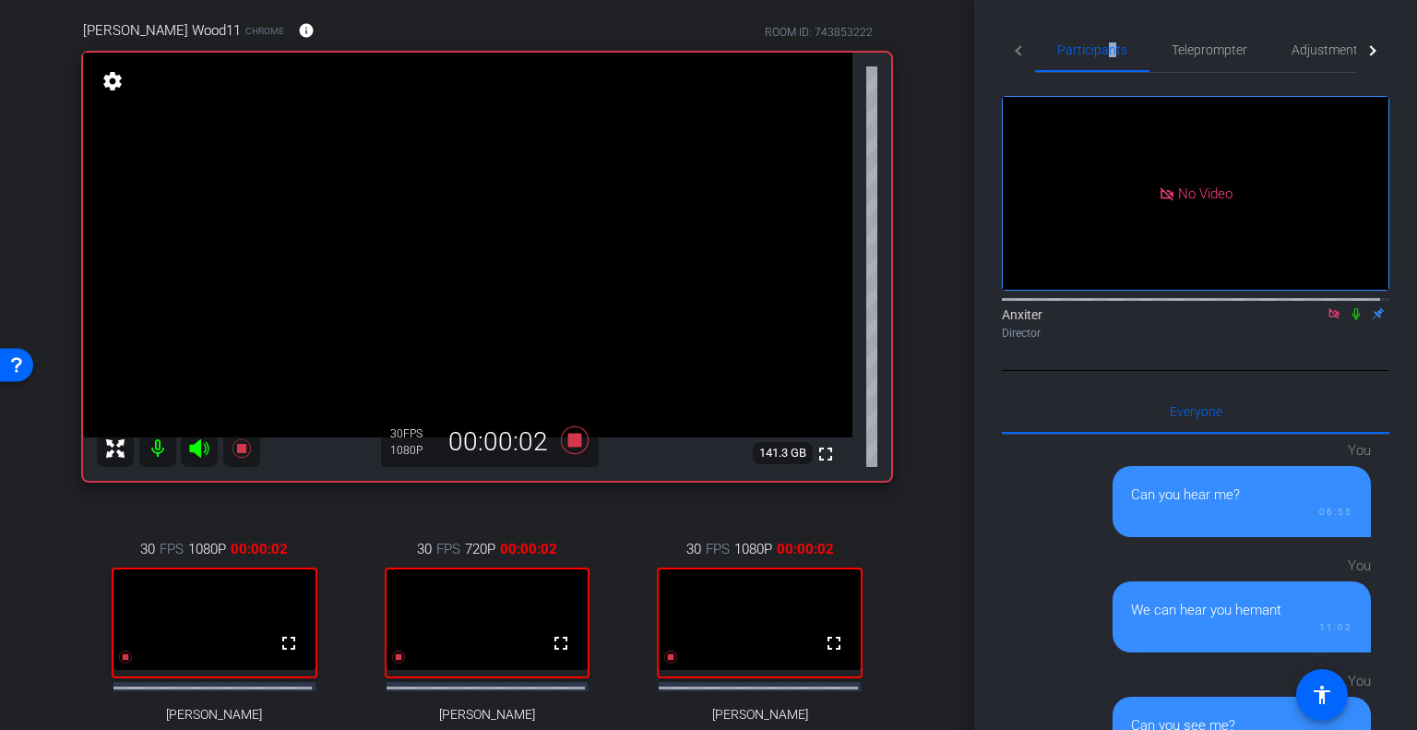
click at [1349, 307] on icon at bounding box center [1356, 313] width 15 height 13
drag, startPoint x: 757, startPoint y: 648, endPoint x: 745, endPoint y: 660, distance: 16.3
click at [745, 660] on video at bounding box center [760, 619] width 202 height 101
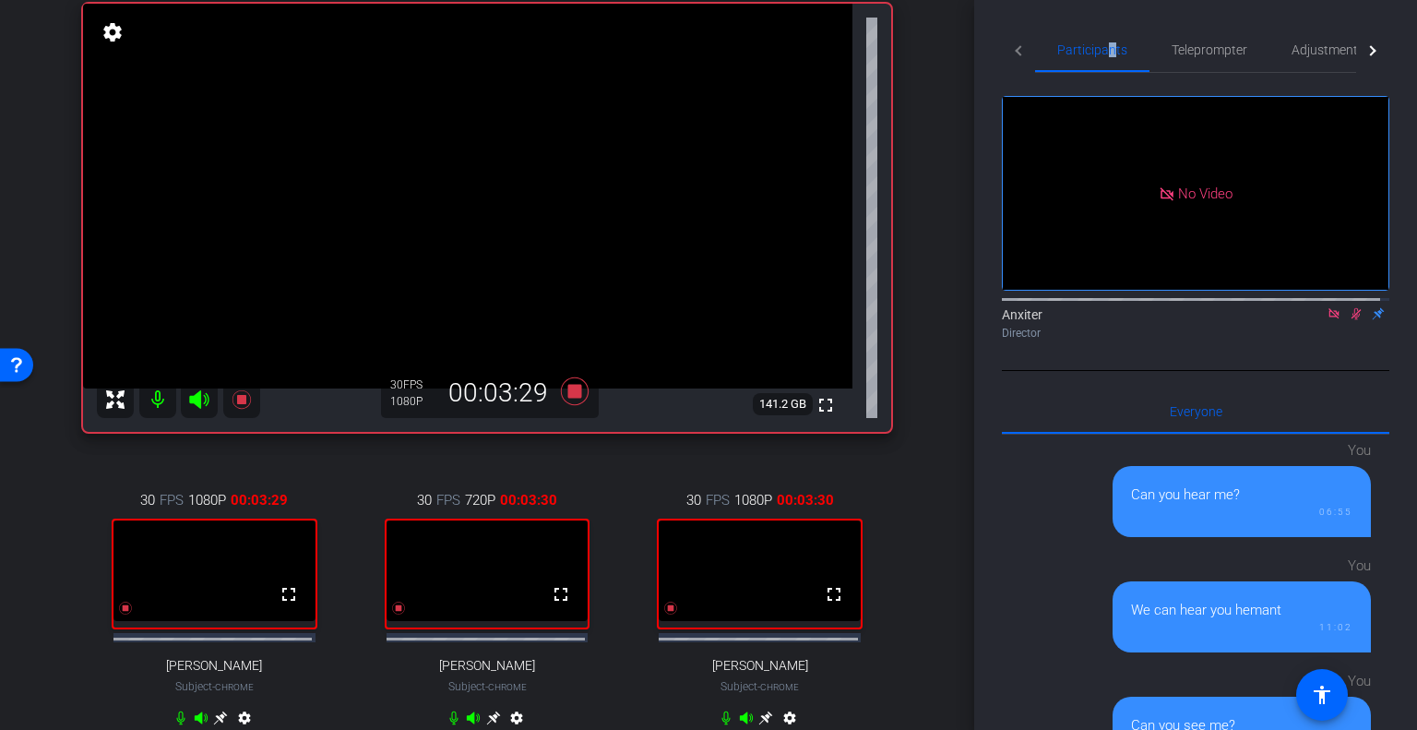
scroll to position [232, 0]
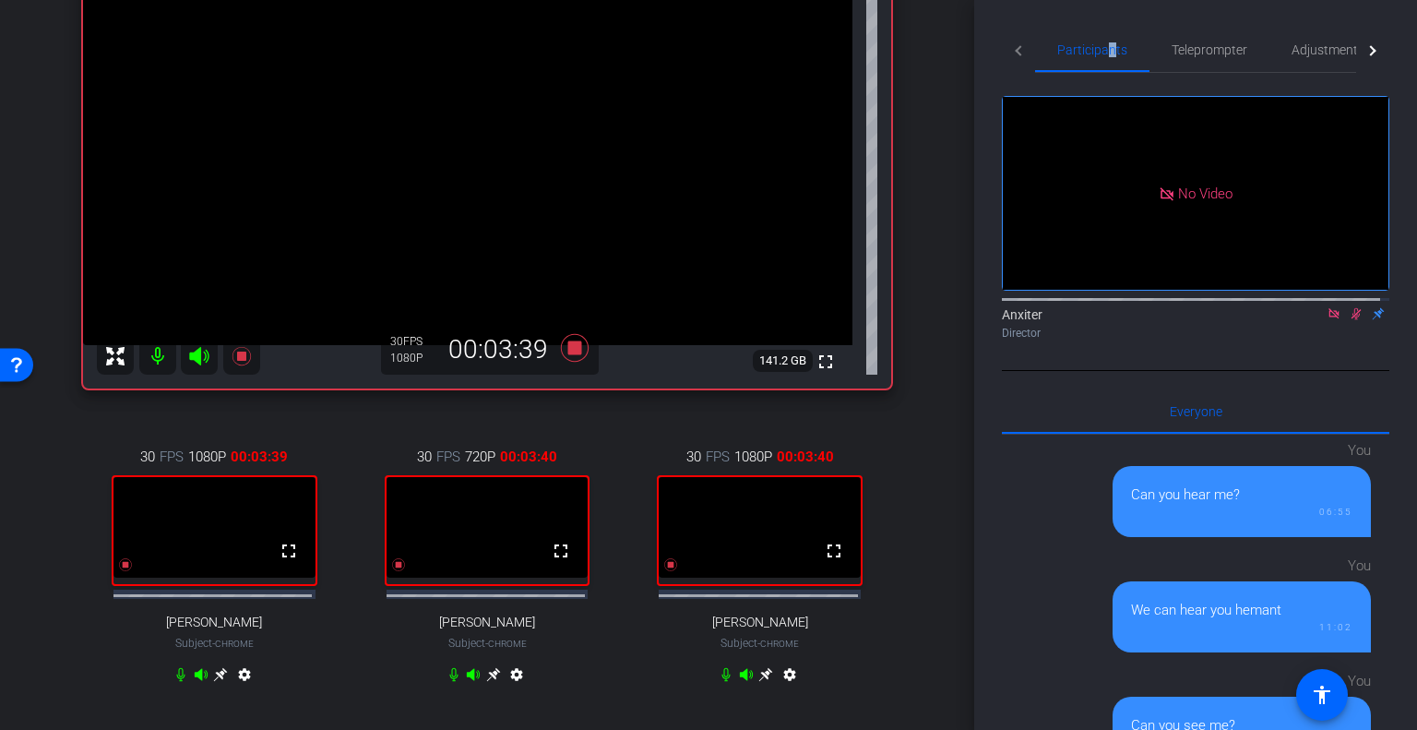
click at [719, 682] on icon at bounding box center [726, 674] width 15 height 15
click at [1349, 307] on icon at bounding box center [1356, 313] width 15 height 13
click at [1352, 308] on icon at bounding box center [1355, 314] width 7 height 12
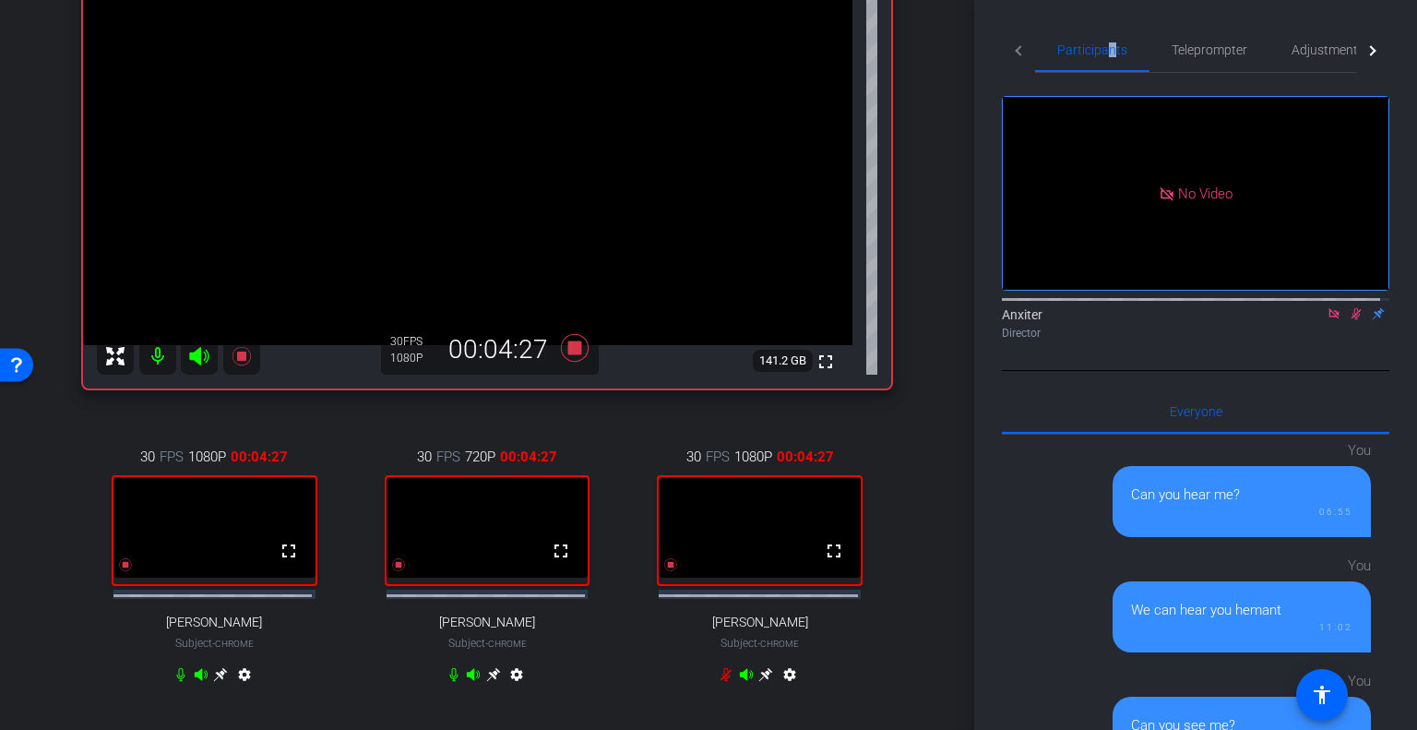
click at [719, 679] on icon at bounding box center [726, 674] width 15 height 15
click at [720, 682] on icon at bounding box center [726, 674] width 15 height 15
click at [1349, 307] on icon at bounding box center [1356, 313] width 15 height 13
click at [1352, 308] on icon at bounding box center [1355, 314] width 7 height 12
click at [720, 678] on icon at bounding box center [725, 675] width 11 height 14
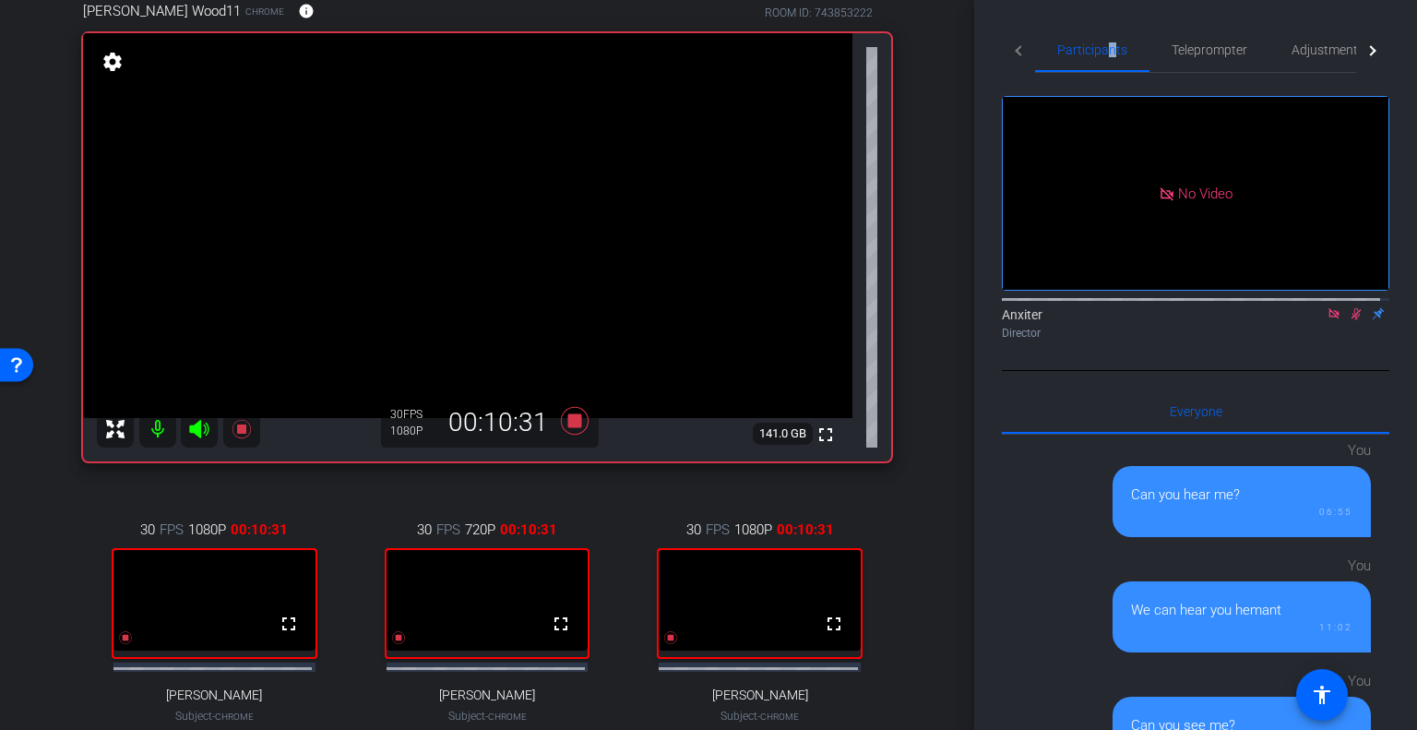
scroll to position [139, 0]
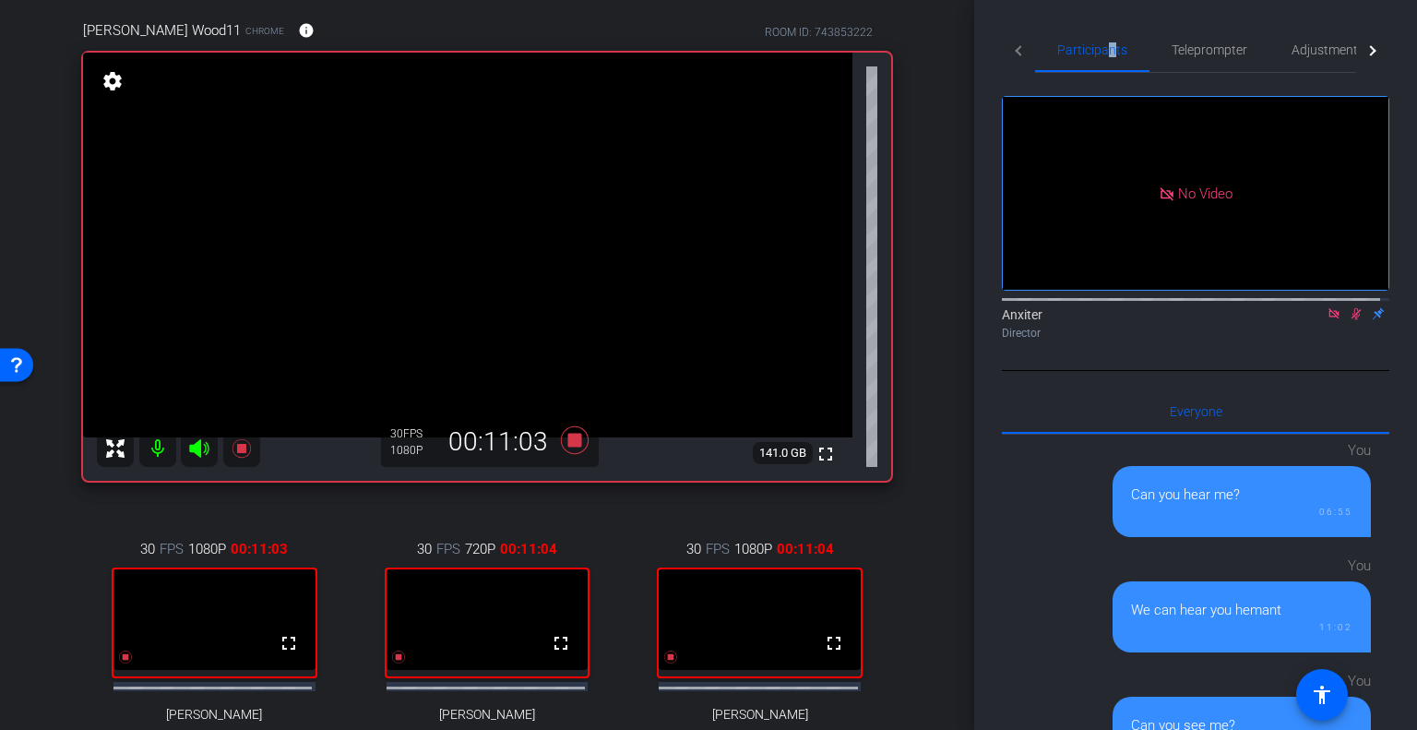
click at [1349, 307] on icon at bounding box center [1356, 313] width 15 height 13
click at [1352, 308] on icon at bounding box center [1355, 314] width 7 height 12
click at [1349, 307] on icon at bounding box center [1356, 313] width 15 height 13
click at [577, 440] on icon at bounding box center [575, 439] width 44 height 33
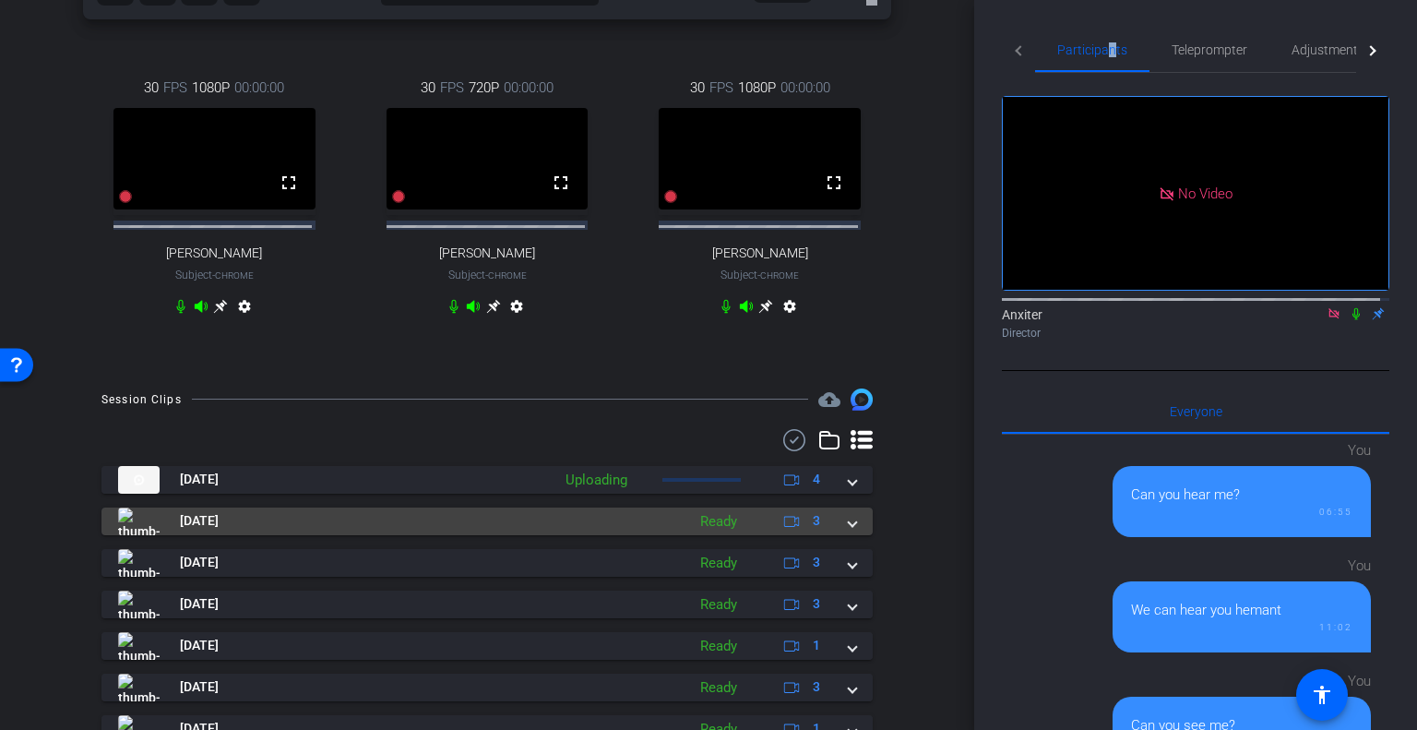
scroll to position [600, 0]
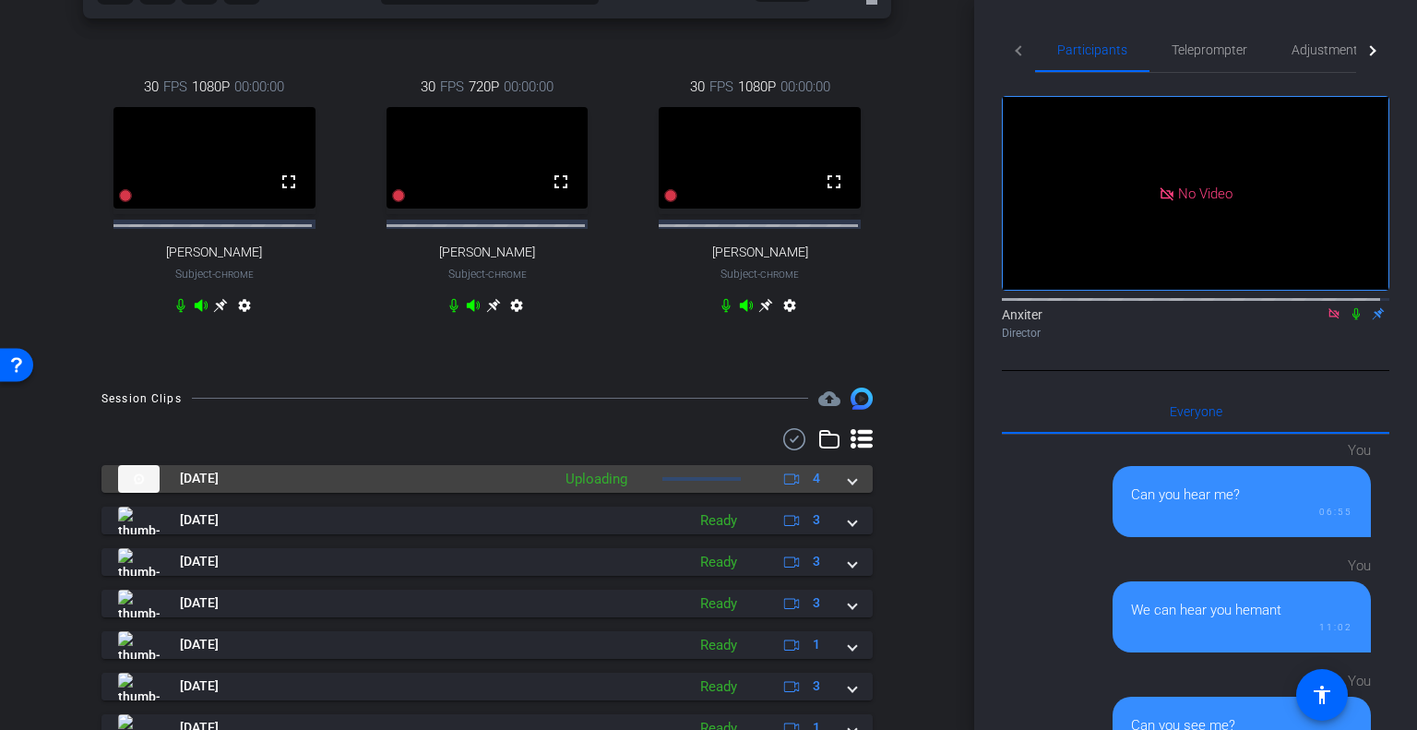
click at [849, 486] on span at bounding box center [852, 478] width 7 height 19
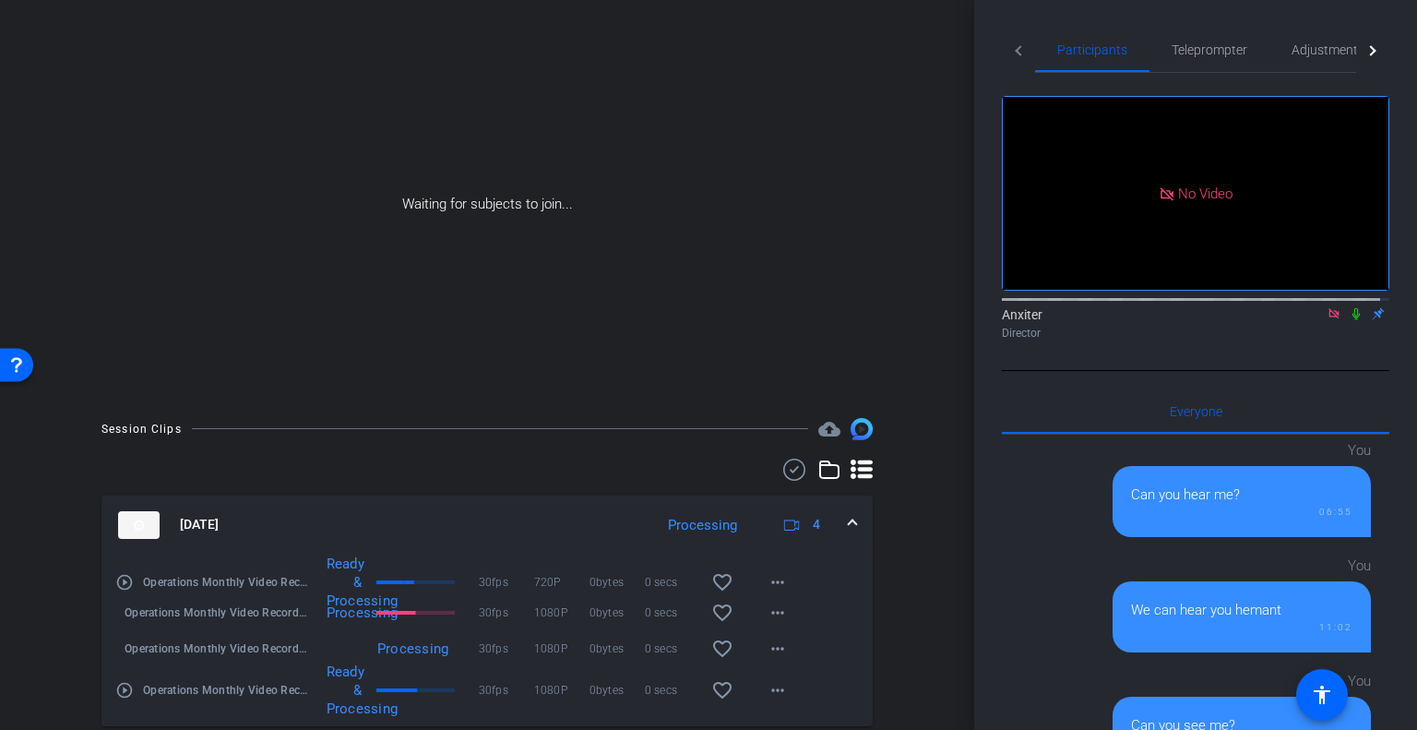
scroll to position [1, 0]
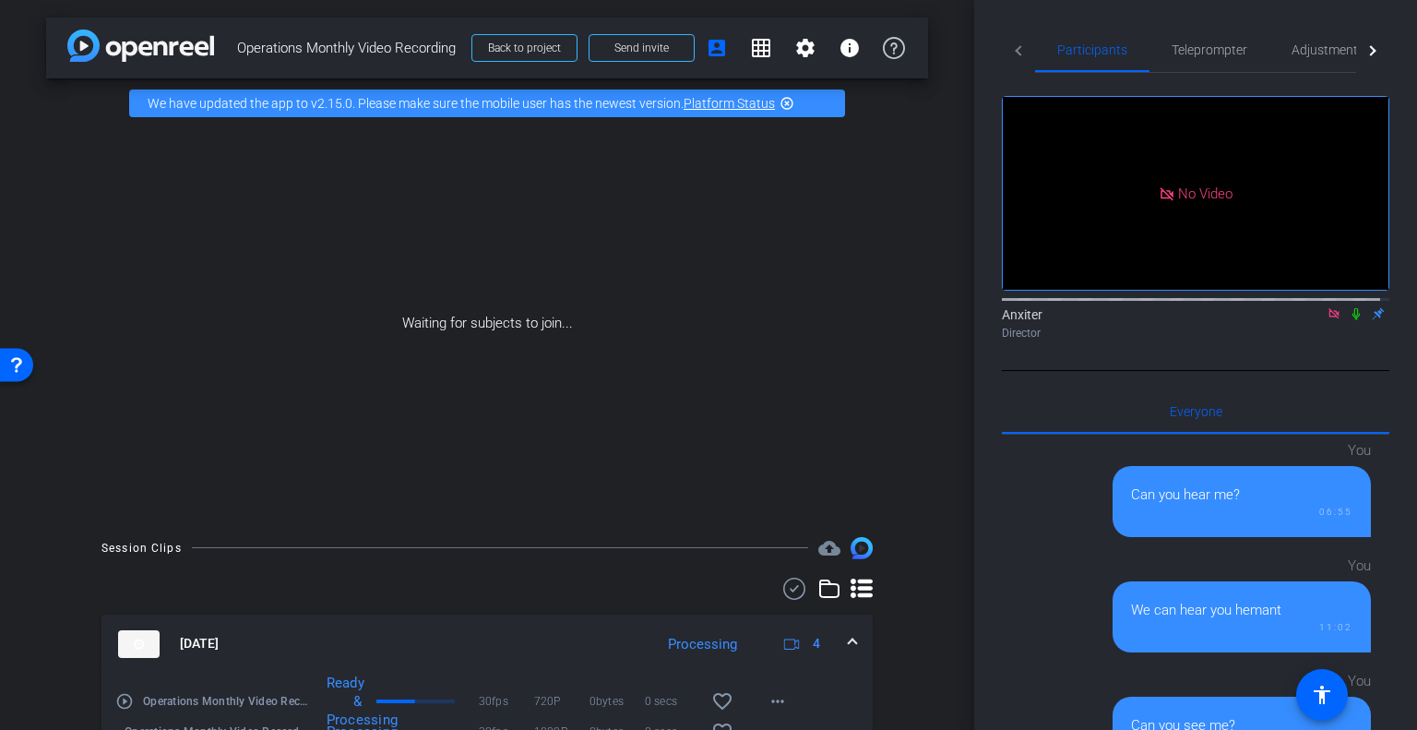
click at [1352, 308] on icon at bounding box center [1355, 314] width 7 height 12
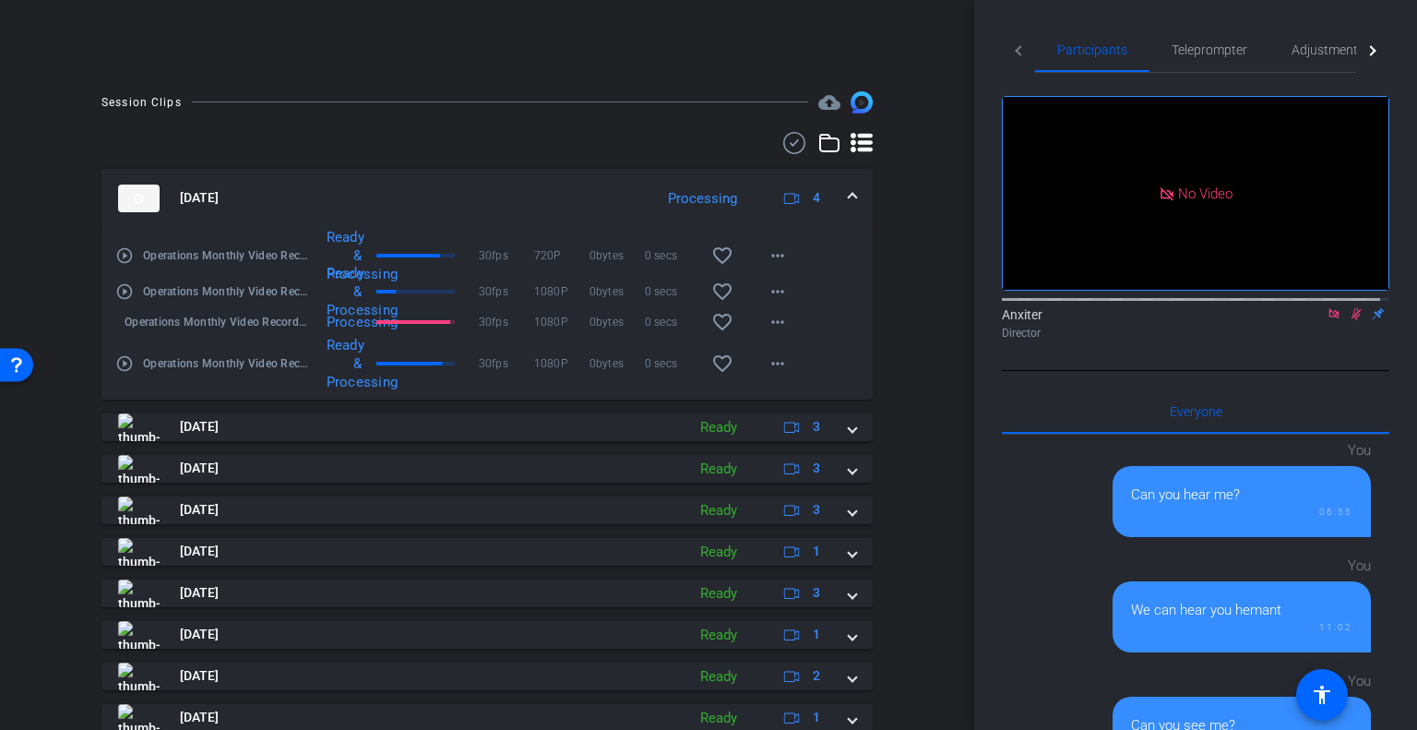
scroll to position [462, 0]
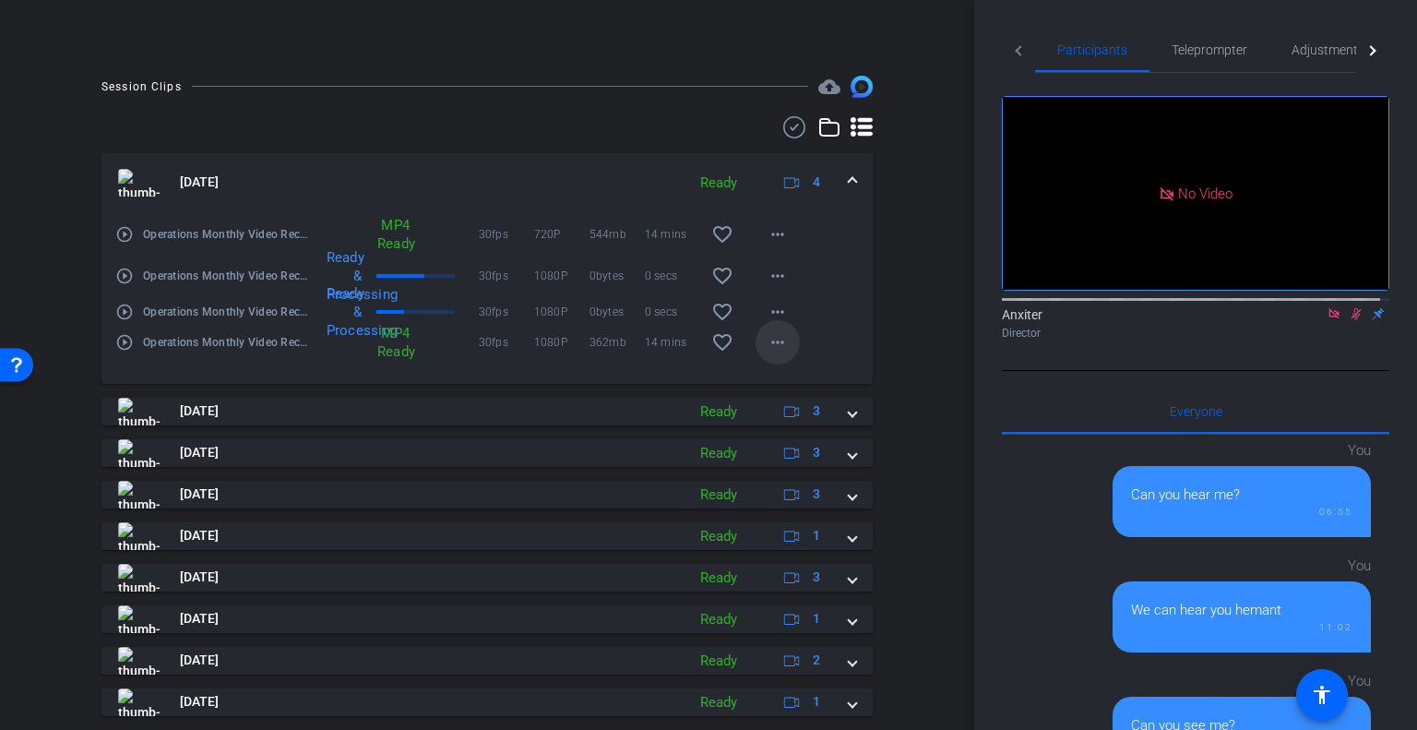
click at [774, 341] on mat-icon "more_horiz" at bounding box center [778, 342] width 22 height 22
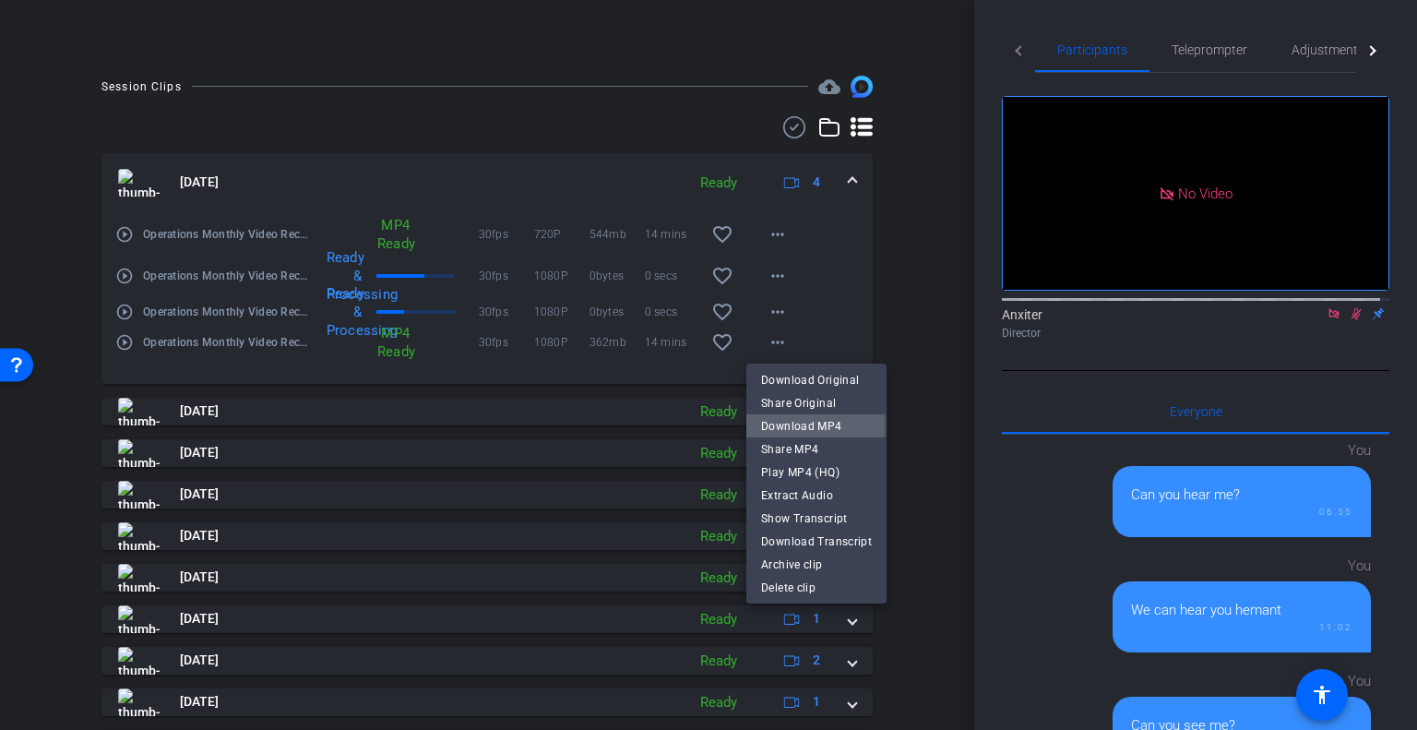
click at [779, 423] on span "Download MP4" at bounding box center [816, 426] width 111 height 22
